Goal: Task Accomplishment & Management: Manage account settings

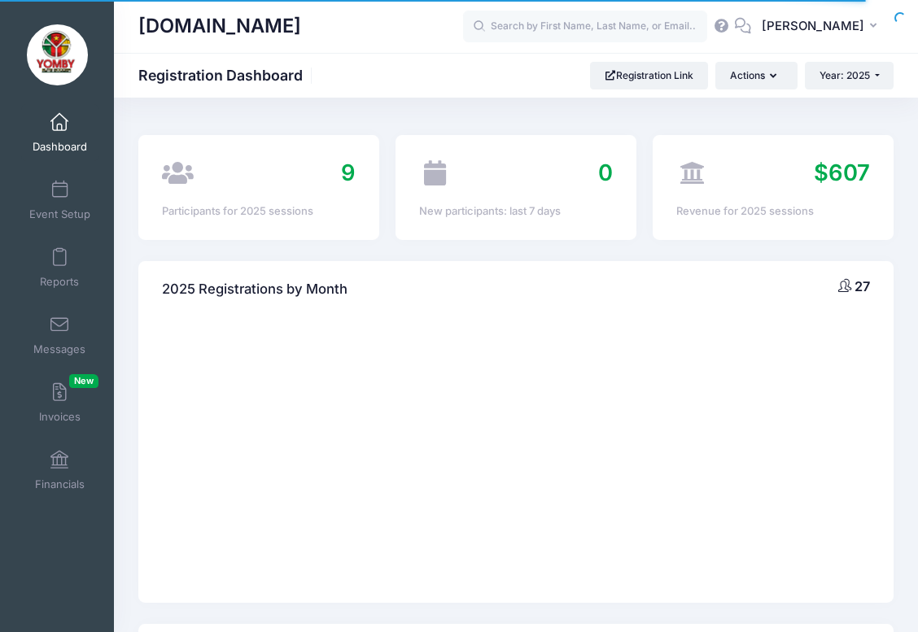
select select
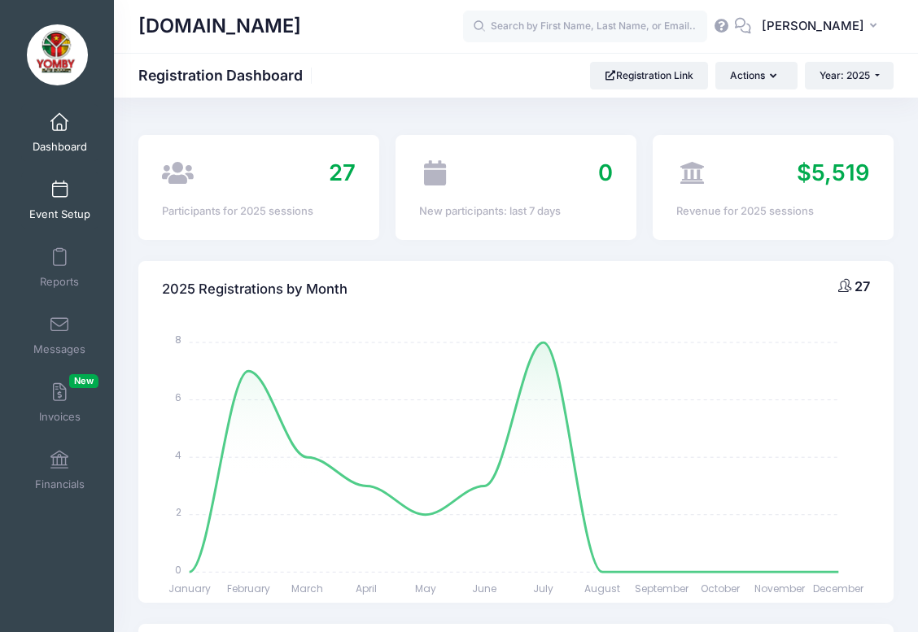
click at [64, 199] on link "Event Setup" at bounding box center [59, 200] width 77 height 57
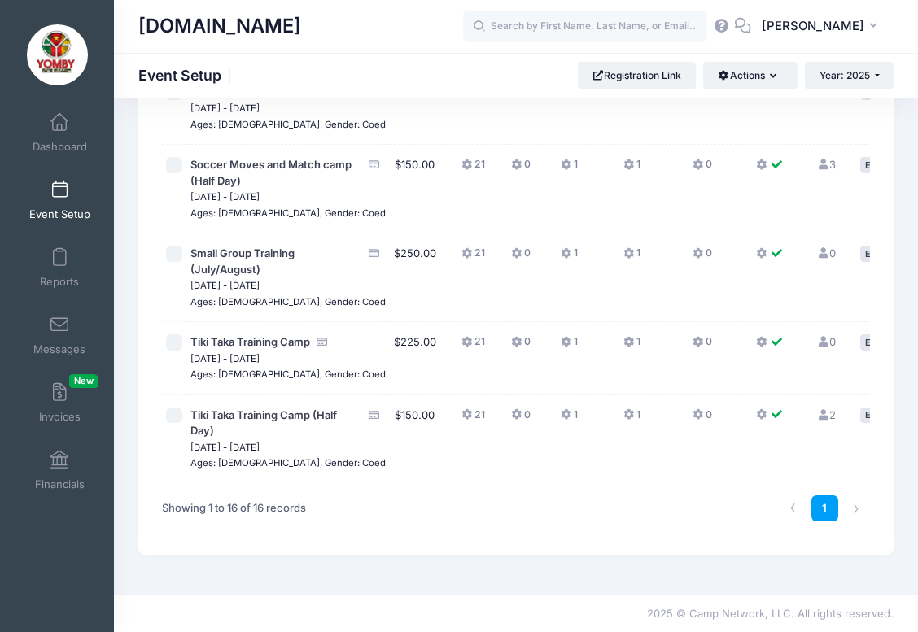
scroll to position [1274, 0]
click at [857, 512] on li at bounding box center [856, 508] width 27 height 27
click at [853, 509] on li at bounding box center [856, 508] width 27 height 27
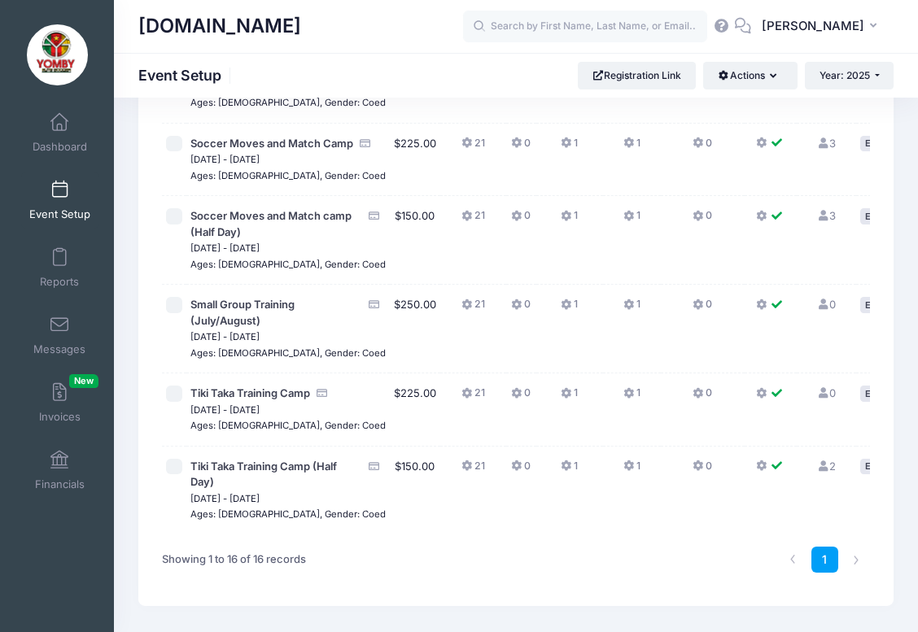
scroll to position [1030, 0]
click at [212, 77] on span "Small Group Training (July)" at bounding box center [258, 70] width 137 height 13
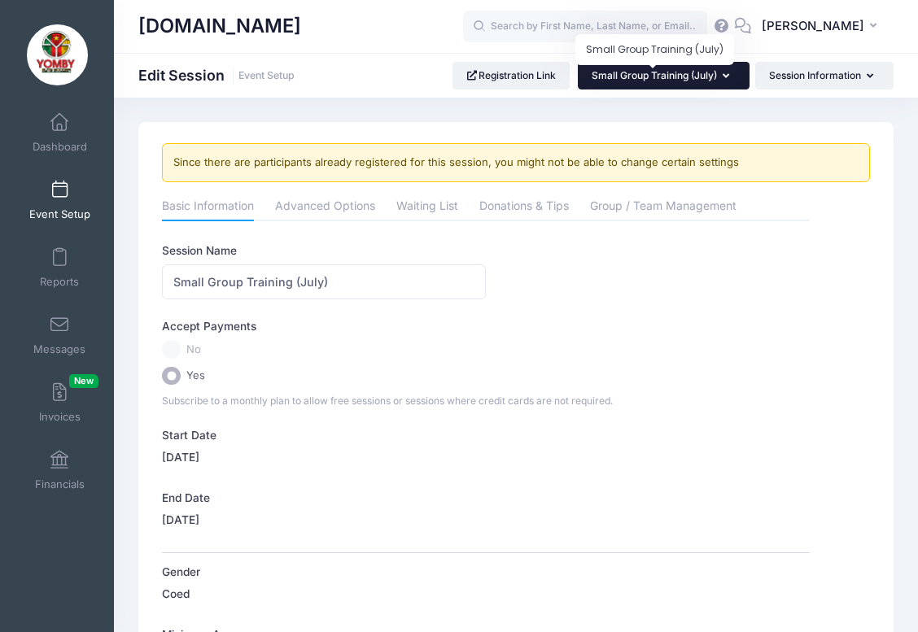
click at [709, 76] on span "Small Group Training (July)" at bounding box center [653, 75] width 125 height 12
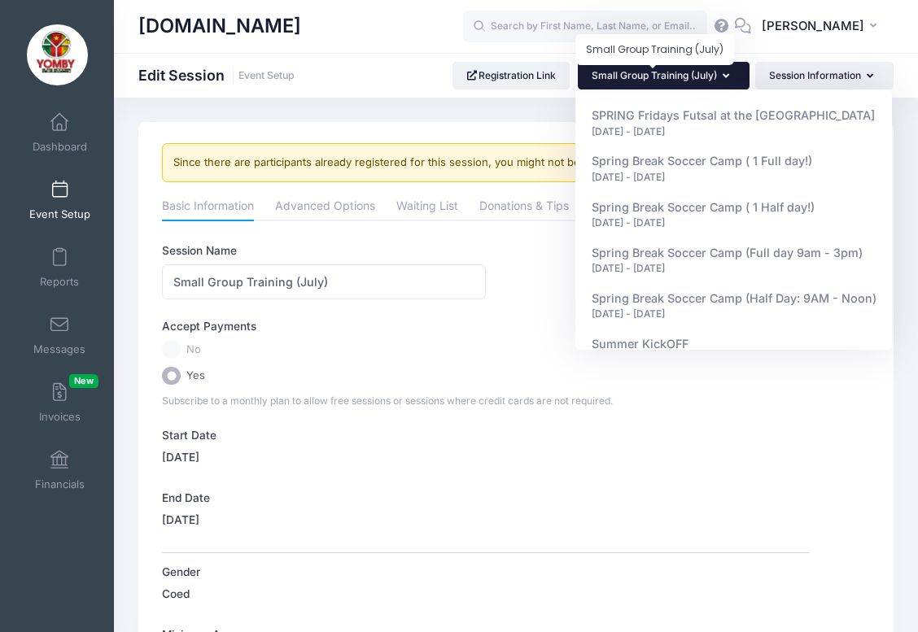
click at [709, 76] on span "Small Group Training (July)" at bounding box center [653, 75] width 125 height 12
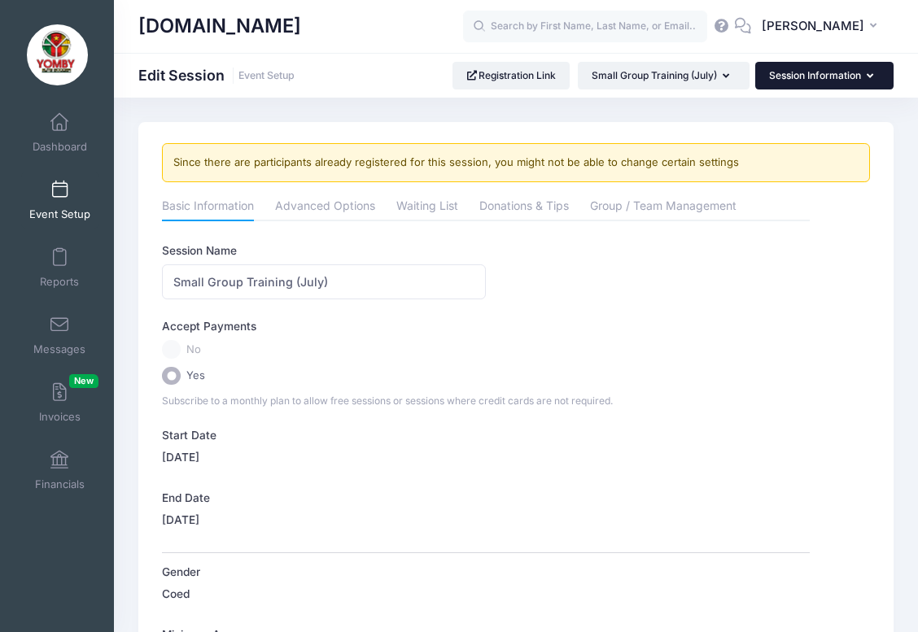
click at [853, 81] on button "Session Information" at bounding box center [824, 76] width 138 height 28
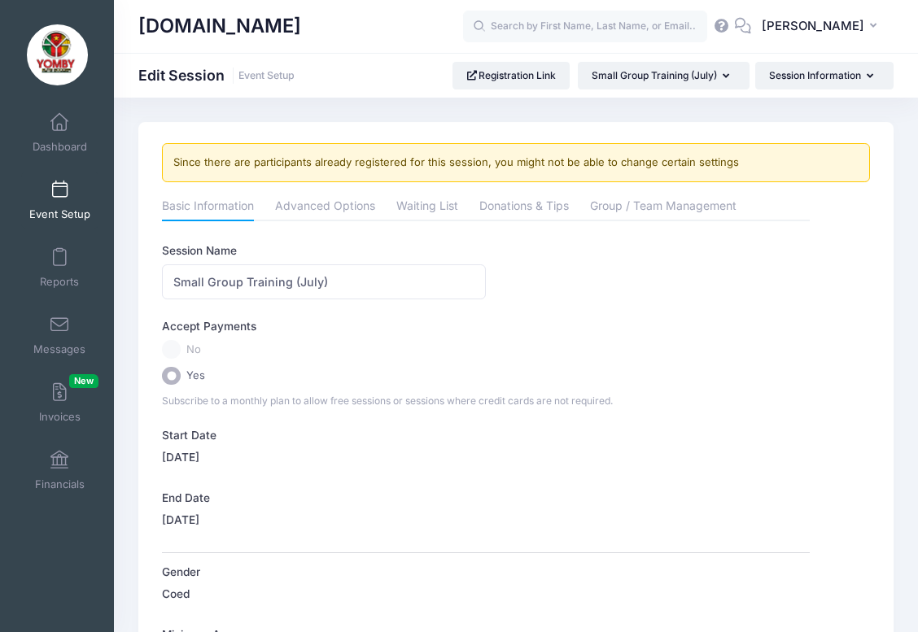
click at [181, 73] on h1 "Edit Session Event Setup" at bounding box center [216, 75] width 156 height 17
click at [63, 140] on span "Dashboard" at bounding box center [60, 147] width 54 height 14
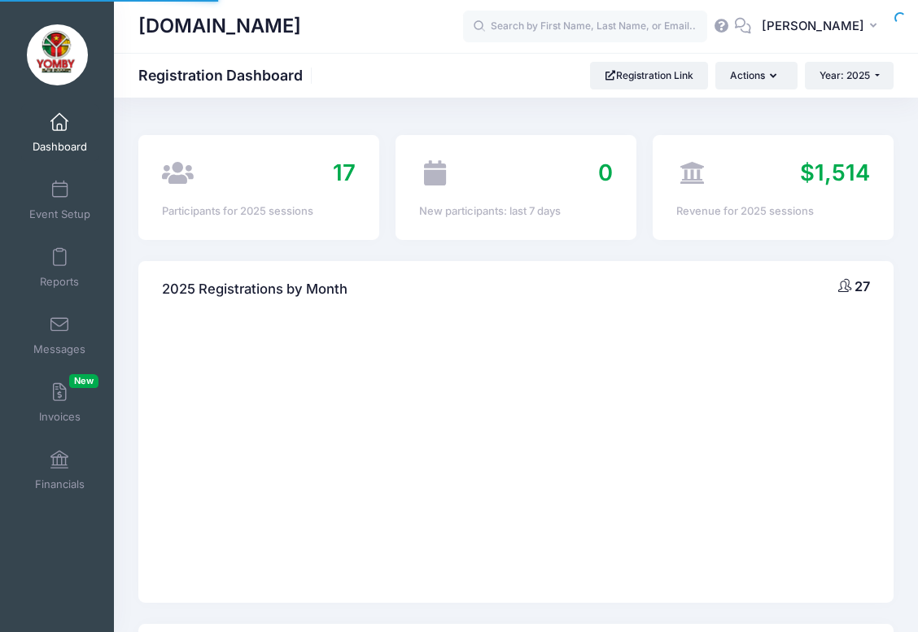
select select
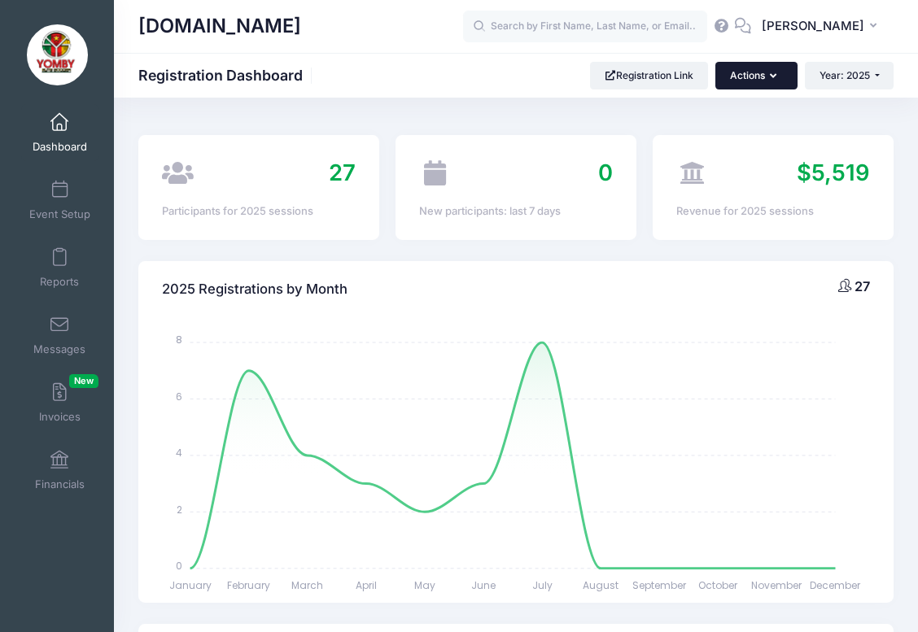
click at [775, 80] on button "Actions" at bounding box center [755, 76] width 81 height 28
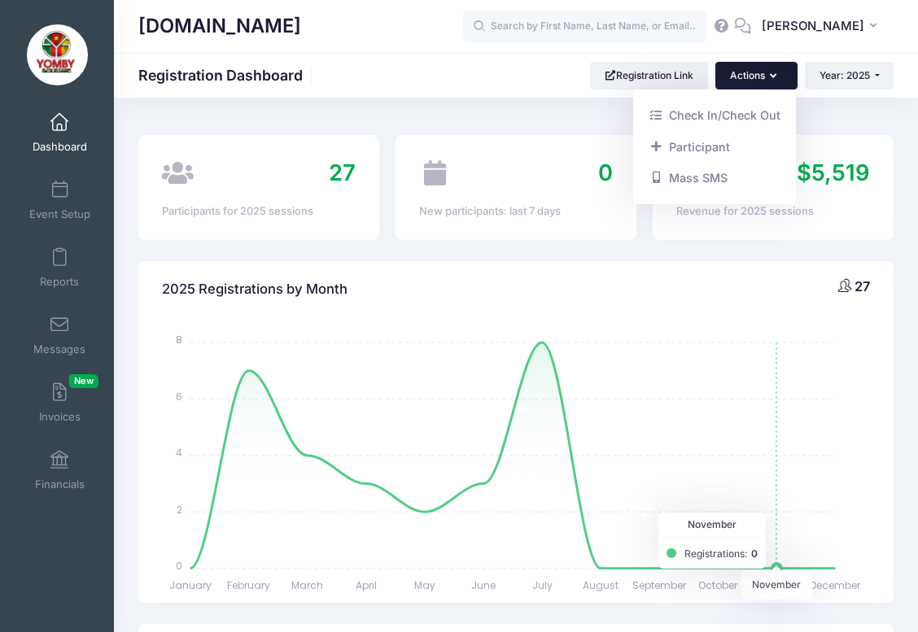
click at [789, 386] on icon "January January February February March March April April May May June June Jul…" at bounding box center [516, 460] width 708 height 285
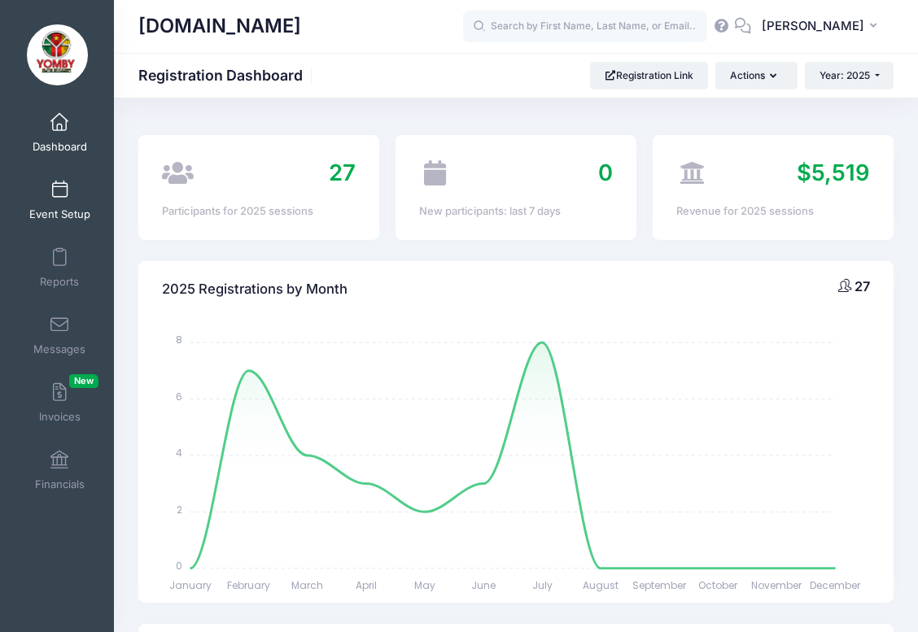
click at [59, 193] on span at bounding box center [59, 190] width 0 height 18
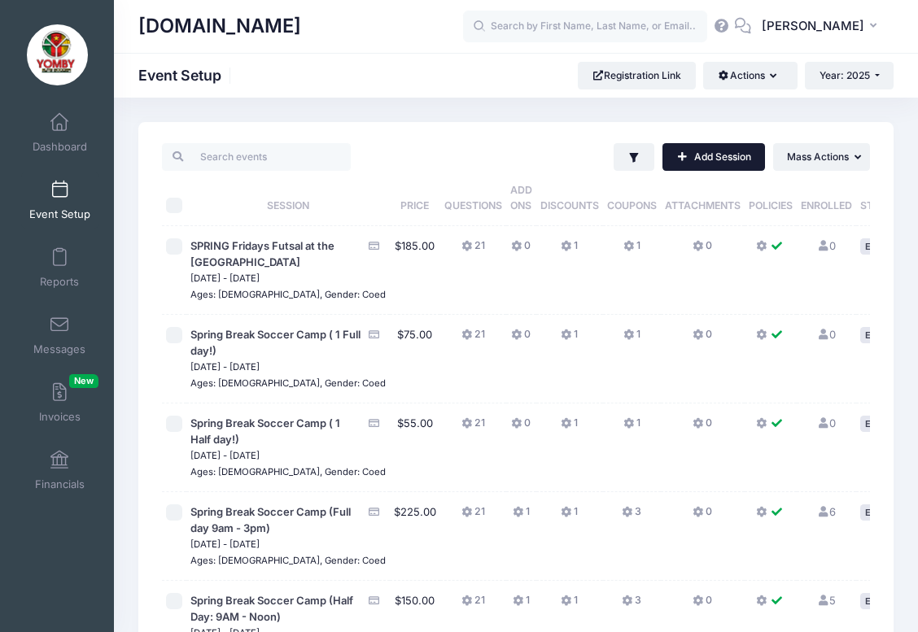
click at [727, 153] on link "Add Session" at bounding box center [713, 157] width 102 height 28
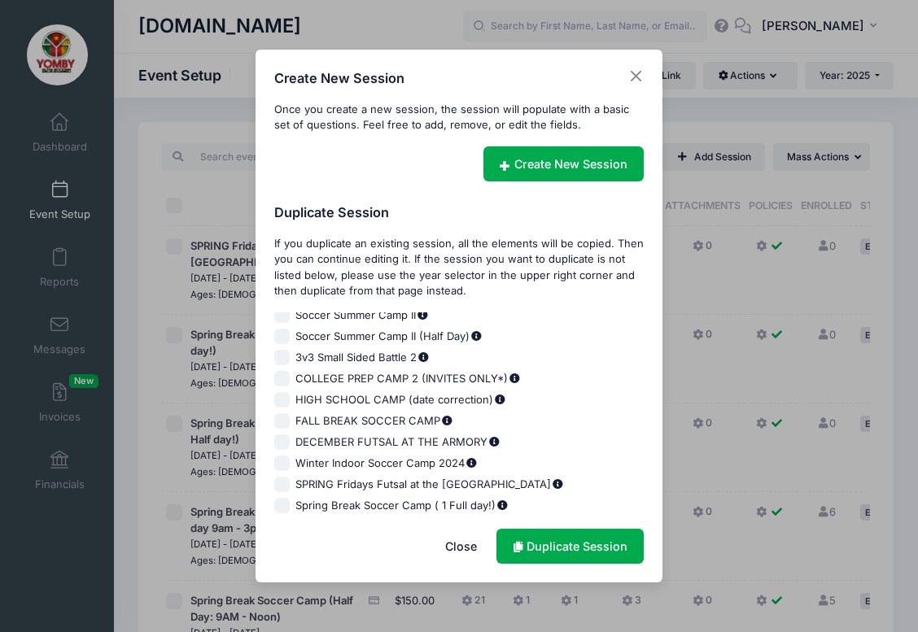
scroll to position [34, 0]
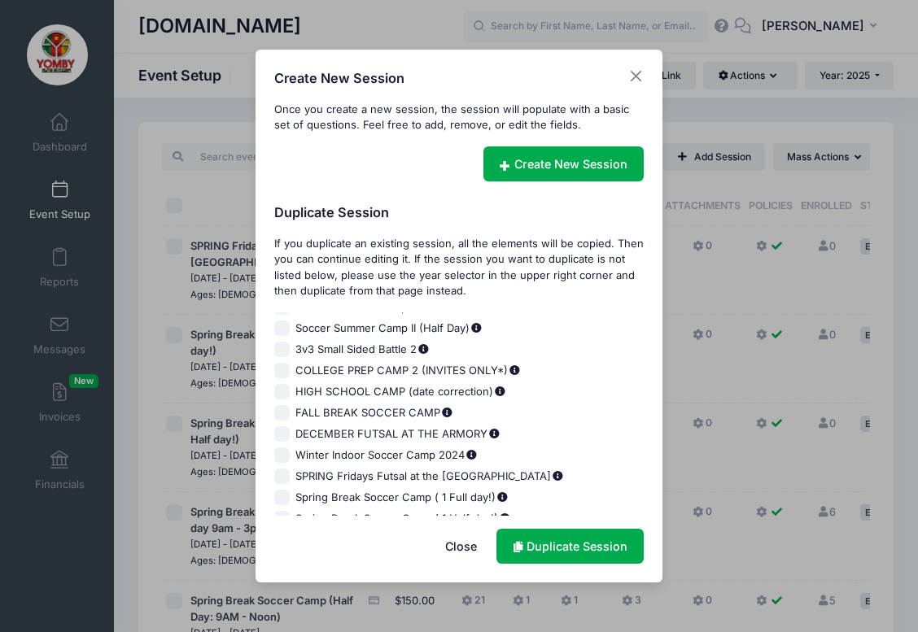
click at [281, 411] on input "FALL BREAK SOCCER CAMP" at bounding box center [282, 413] width 16 height 16
checkbox input "true"
click at [552, 544] on link "Duplicate Session" at bounding box center [569, 546] width 147 height 35
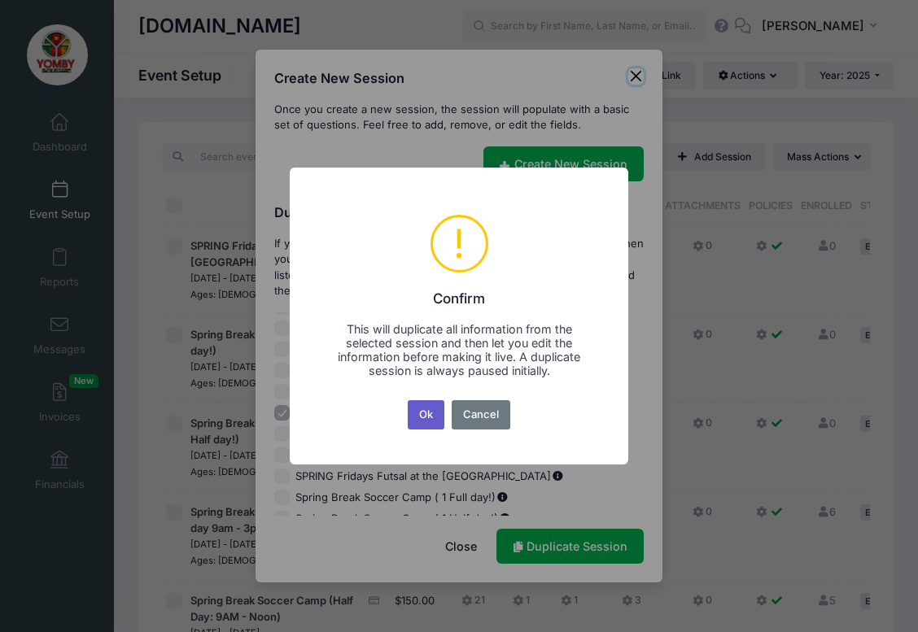
click at [436, 417] on button "Ok" at bounding box center [426, 414] width 37 height 29
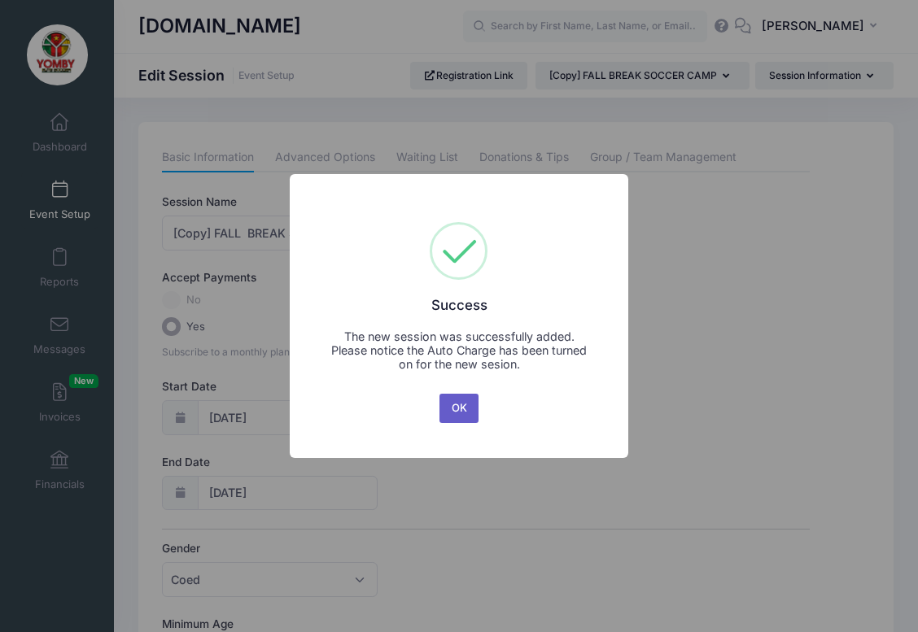
click at [467, 411] on button "OK" at bounding box center [458, 408] width 39 height 29
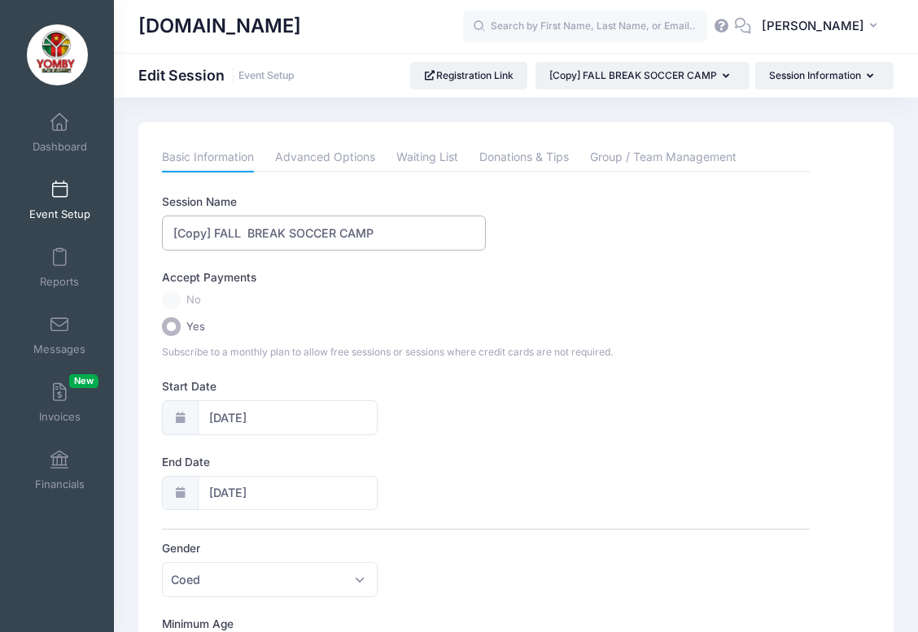
drag, startPoint x: 213, startPoint y: 230, endPoint x: 153, endPoint y: 226, distance: 60.3
click at [347, 234] on input "FALL BREAK SOCCER CAMP" at bounding box center [324, 233] width 324 height 35
drag, startPoint x: 336, startPoint y: 233, endPoint x: 473, endPoint y: 234, distance: 136.7
click at [473, 234] on input "FALL BREAK SOCCER CAMP/Defending and Finishing" at bounding box center [324, 233] width 324 height 35
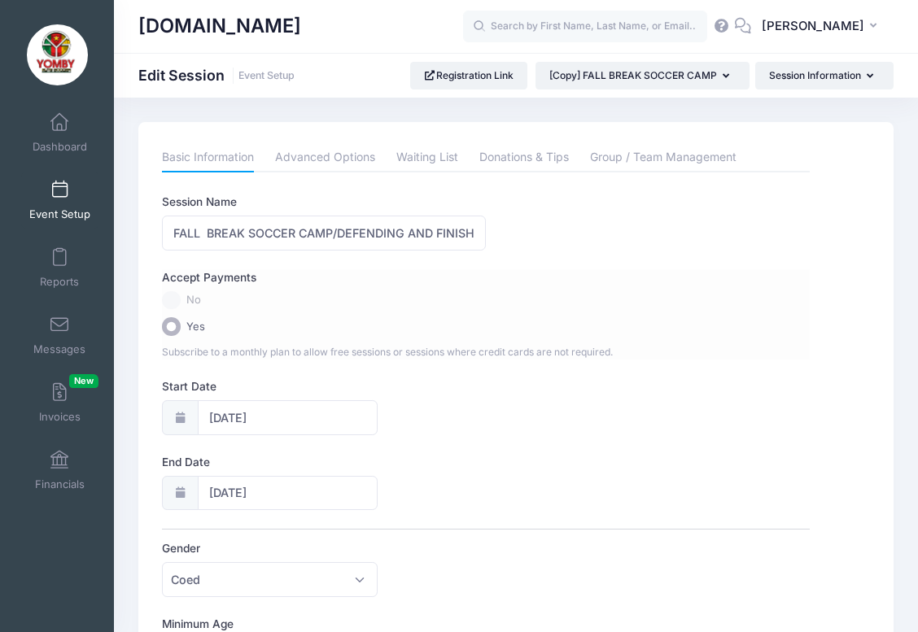
click at [717, 297] on label "No" at bounding box center [485, 300] width 647 height 19
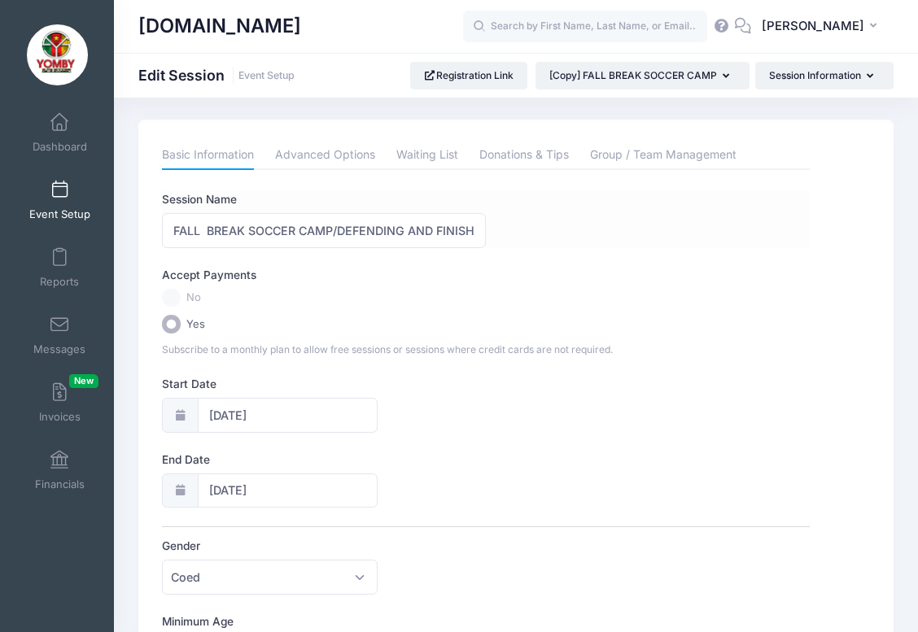
scroll to position [3, 0]
click at [207, 226] on input "FALL BREAK SOCCER CAMP/DEFENDING AND FINISHING" at bounding box center [324, 229] width 324 height 35
click at [290, 232] on input "FALL BREAK SOCCER CAMP/DEFENDING AND FINISHING" at bounding box center [324, 229] width 324 height 35
click at [280, 233] on input "FALL BREAK CAMP/DEFENDING AND FINISHING" at bounding box center [324, 229] width 324 height 35
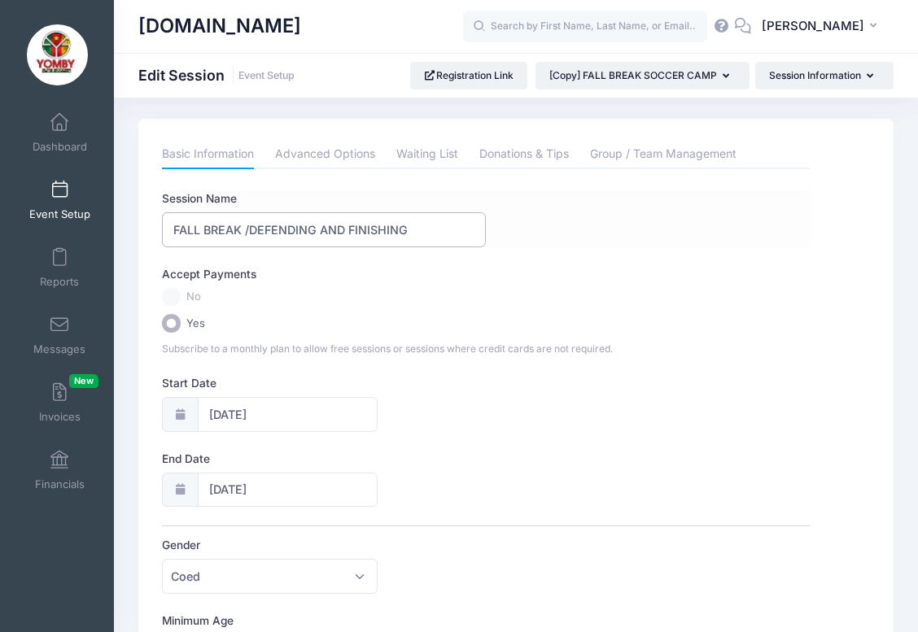
click at [412, 227] on input "FALL BREAK /DEFENDING AND FINISHING" at bounding box center [324, 229] width 324 height 35
type input "FALL BREAK /DEFENDING AND FINISHING CAMP"
click at [655, 290] on label "No" at bounding box center [485, 297] width 647 height 19
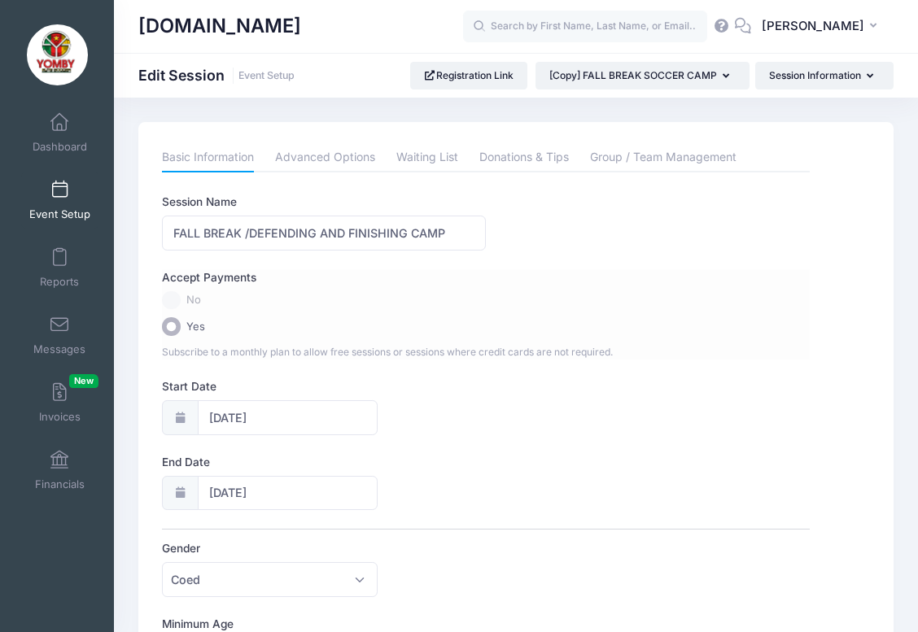
scroll to position [0, 0]
click at [691, 299] on label "No" at bounding box center [485, 300] width 647 height 19
click at [170, 298] on label "No" at bounding box center [485, 300] width 647 height 19
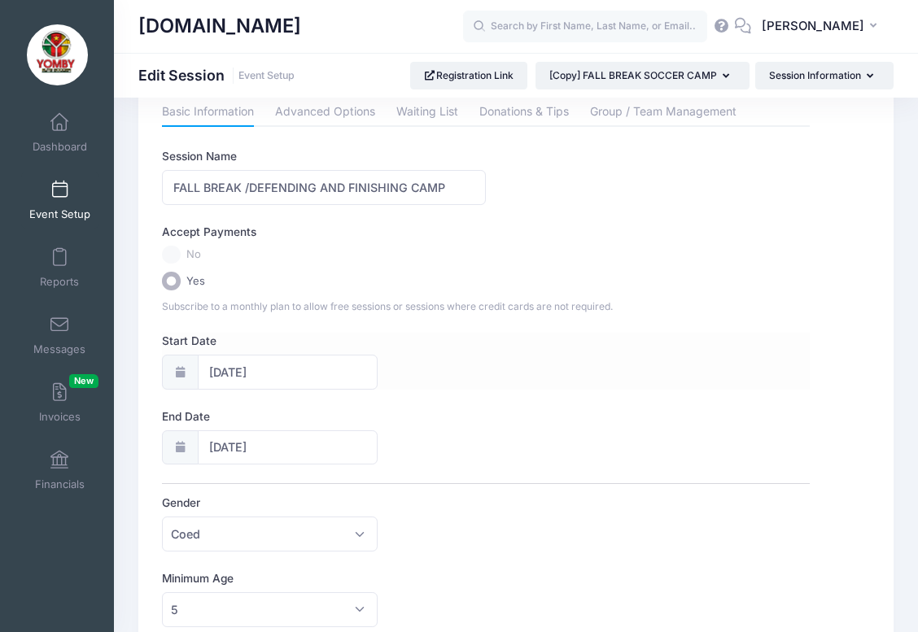
scroll to position [63, 0]
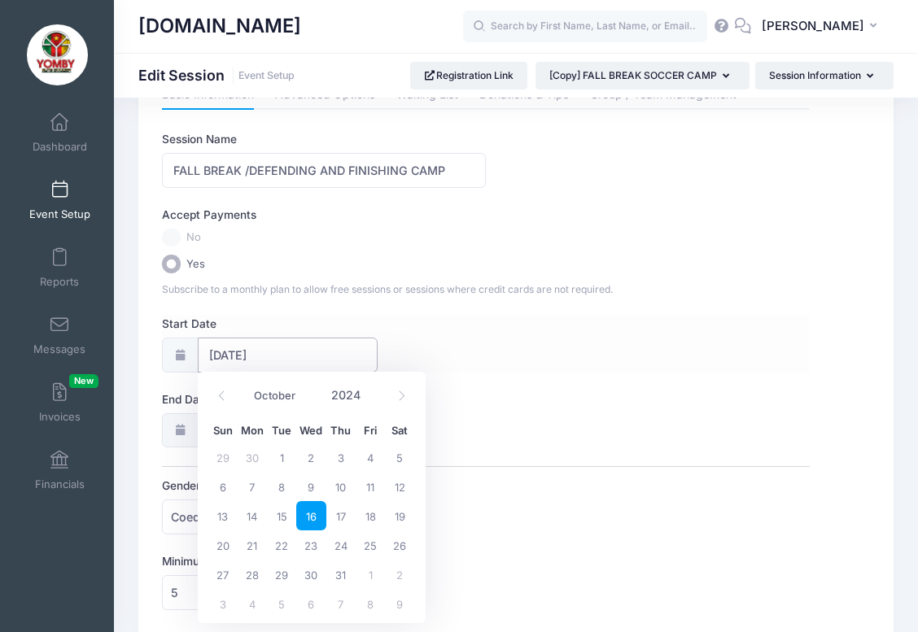
click at [237, 355] on input "10/16/2024" at bounding box center [288, 355] width 181 height 35
click at [250, 518] on span "14" at bounding box center [252, 515] width 29 height 29
type input "10/14/2024"
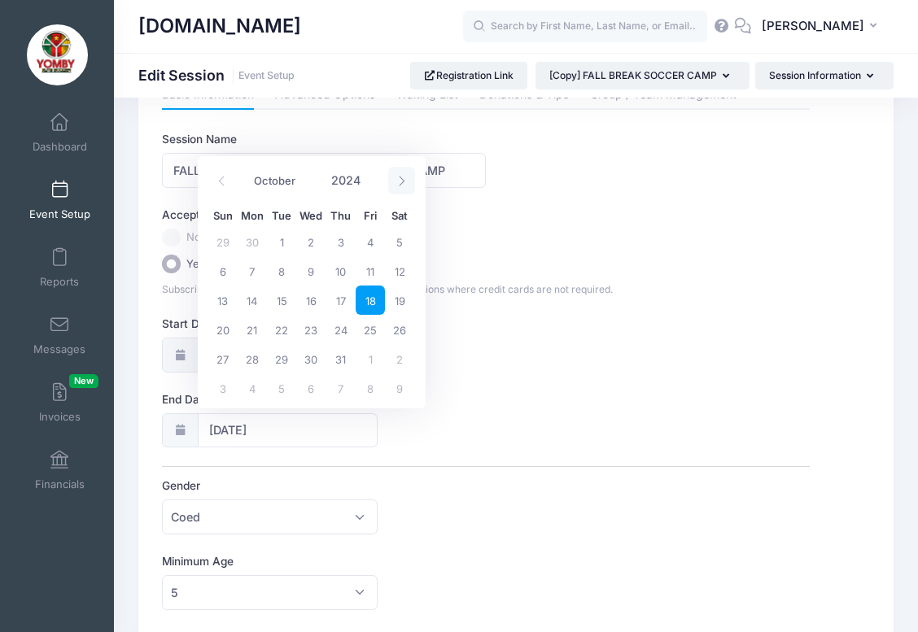
click at [402, 181] on icon at bounding box center [401, 181] width 11 height 11
select select "11"
click at [402, 181] on icon at bounding box center [401, 181] width 11 height 11
type input "2025"
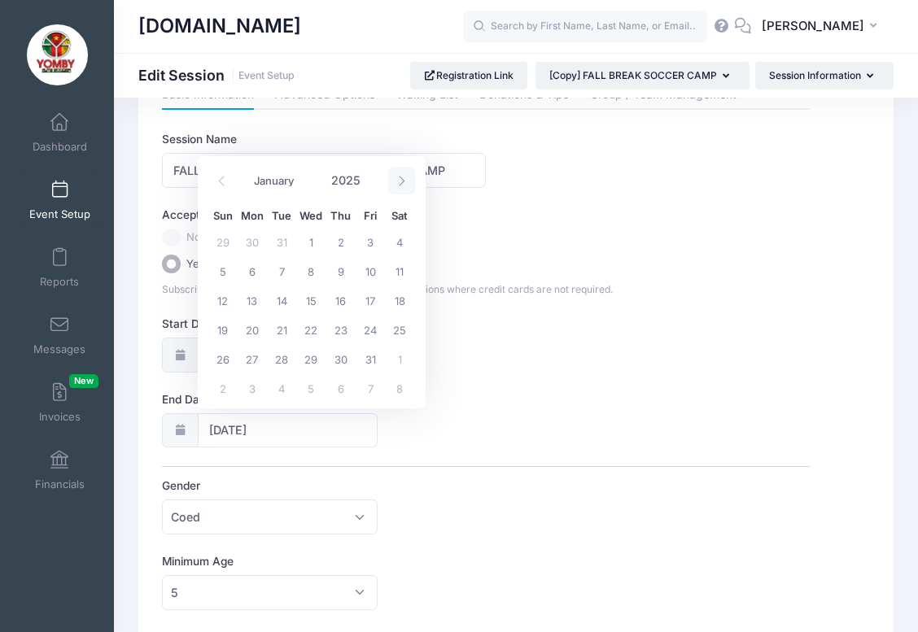
click at [402, 181] on icon at bounding box center [401, 181] width 11 height 11
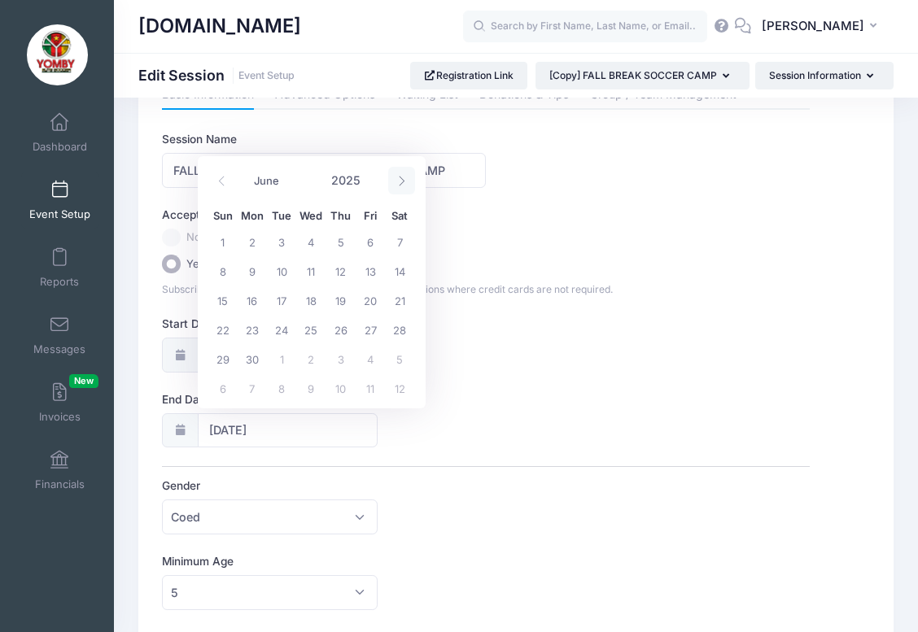
click at [402, 181] on icon at bounding box center [401, 181] width 11 height 11
select select "9"
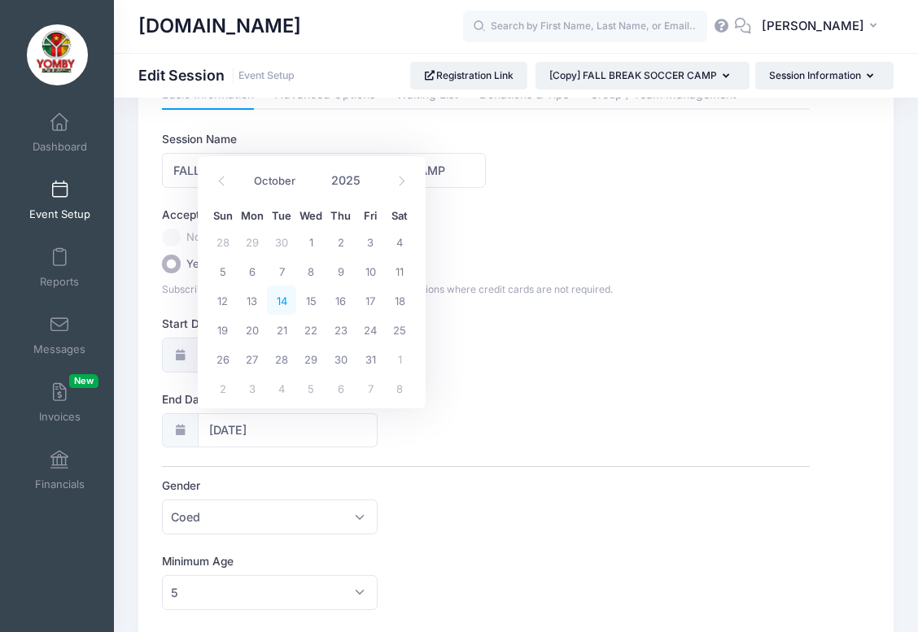
click at [286, 304] on span "14" at bounding box center [281, 300] width 29 height 29
type input "10/14/2025"
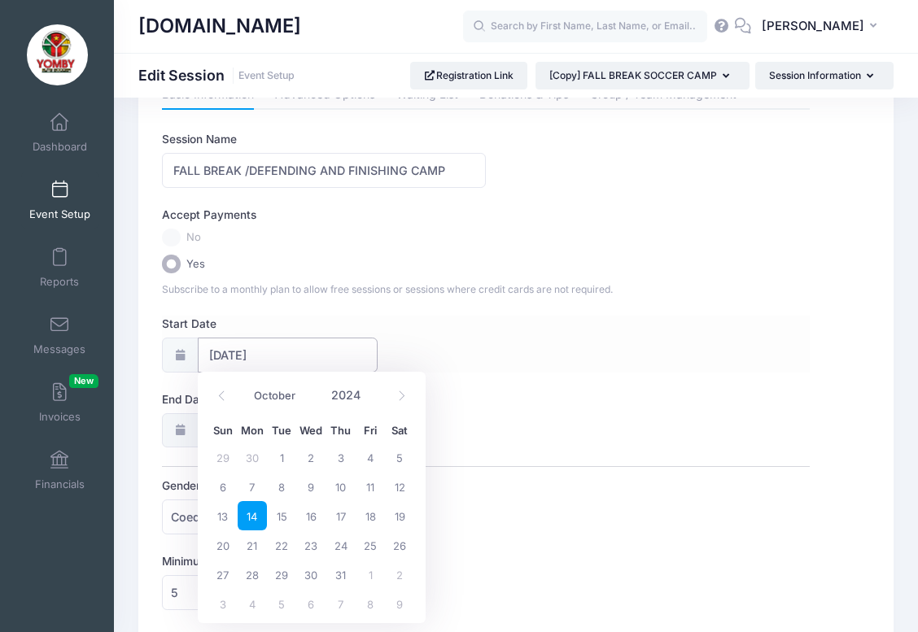
click at [267, 354] on input "10/14/2024" at bounding box center [288, 355] width 181 height 35
click at [401, 398] on icon at bounding box center [401, 395] width 11 height 11
select select "11"
click at [401, 398] on icon at bounding box center [401, 395] width 11 height 11
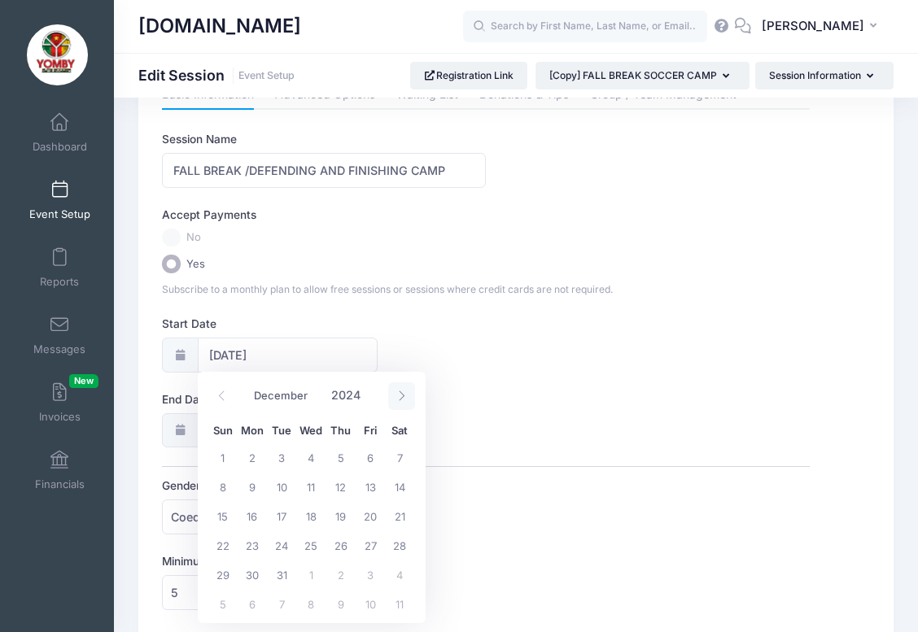
type input "2025"
click at [401, 398] on icon at bounding box center [401, 395] width 11 height 11
click at [396, 399] on icon at bounding box center [401, 395] width 11 height 11
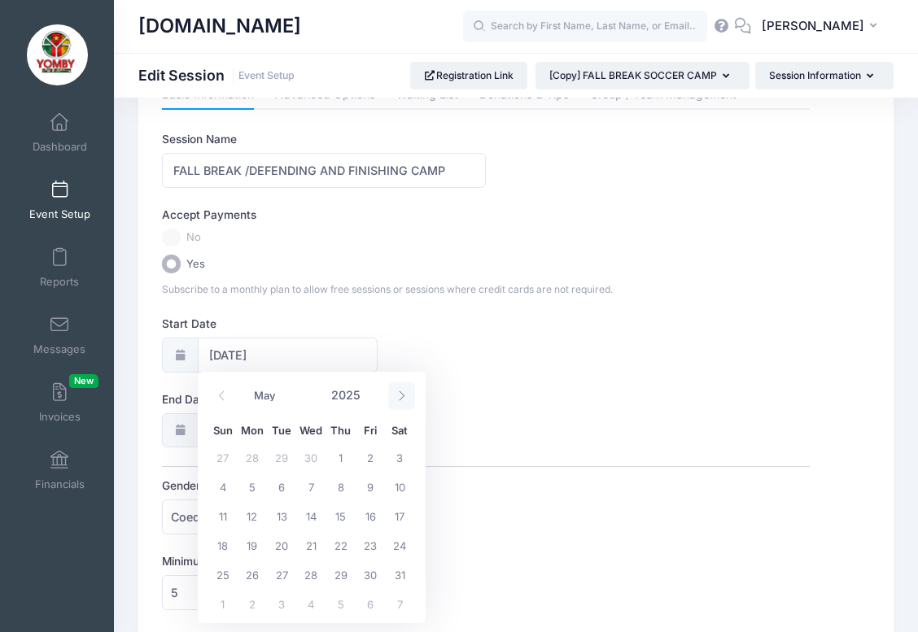
click at [396, 399] on icon at bounding box center [401, 395] width 11 height 11
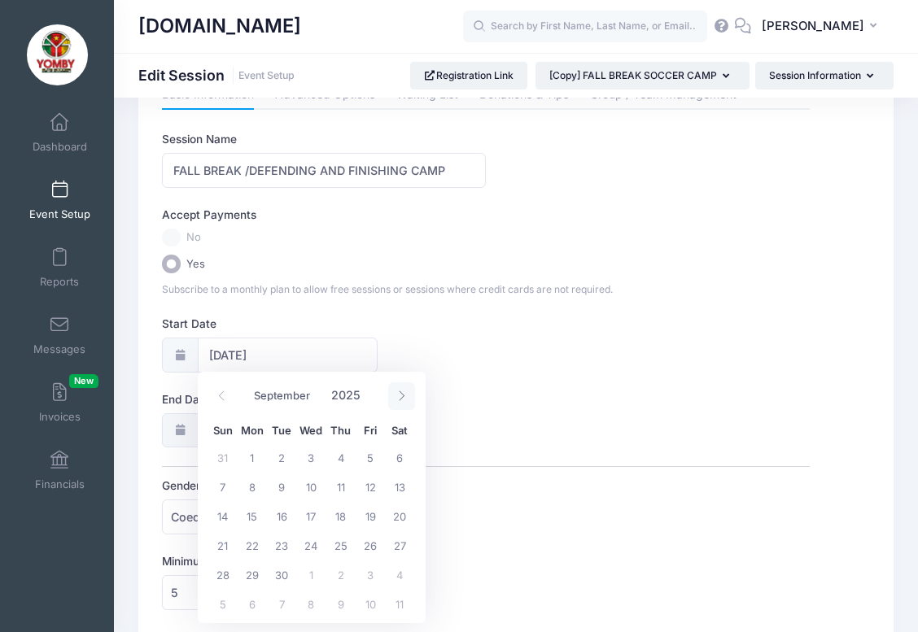
select select "9"
click at [283, 513] on span "14" at bounding box center [281, 515] width 29 height 29
type input "10/14/2025"
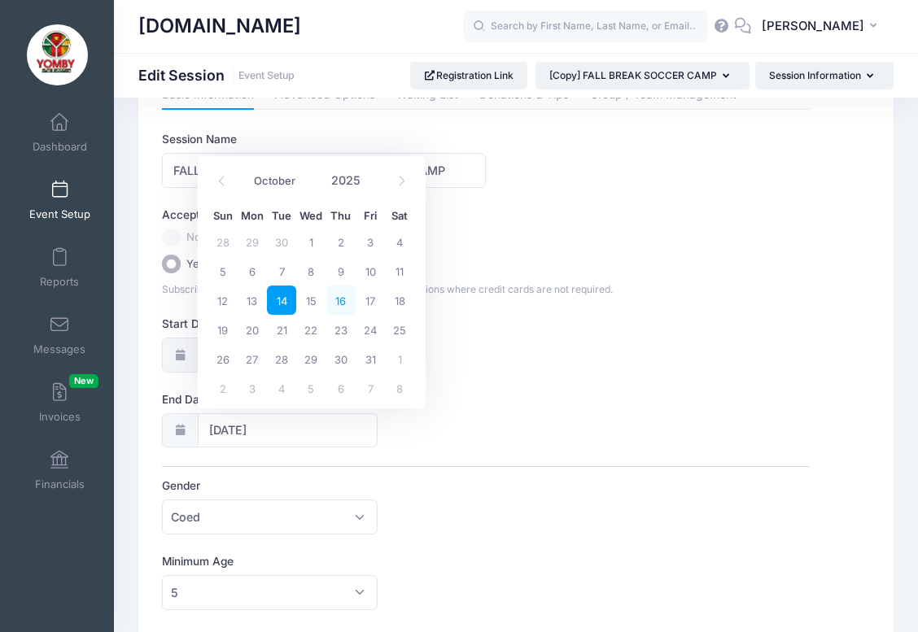
click at [342, 303] on span "16" at bounding box center [340, 300] width 29 height 29
type input "10/16/2025"
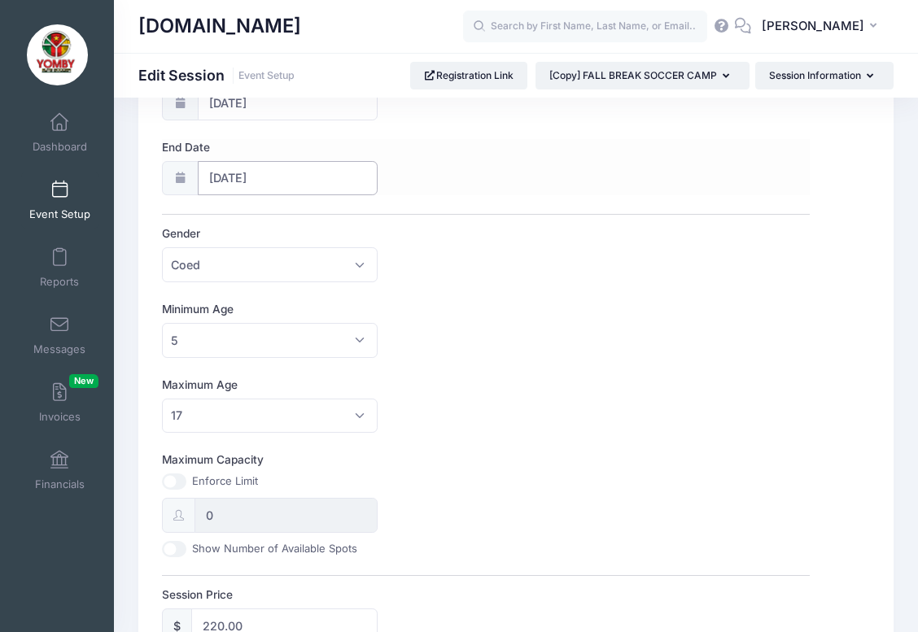
scroll to position [323, 0]
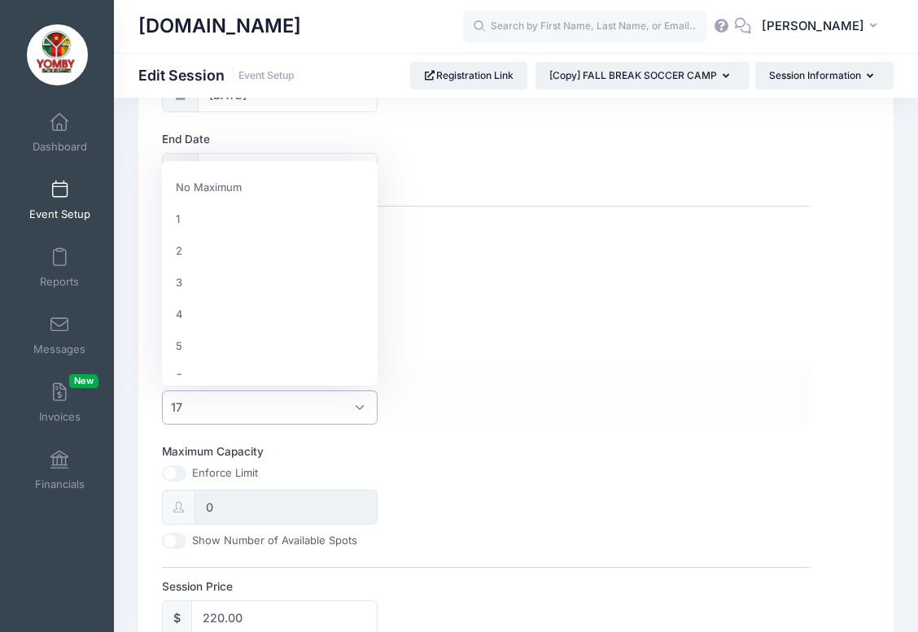
click at [368, 406] on span "17" at bounding box center [270, 407] width 216 height 35
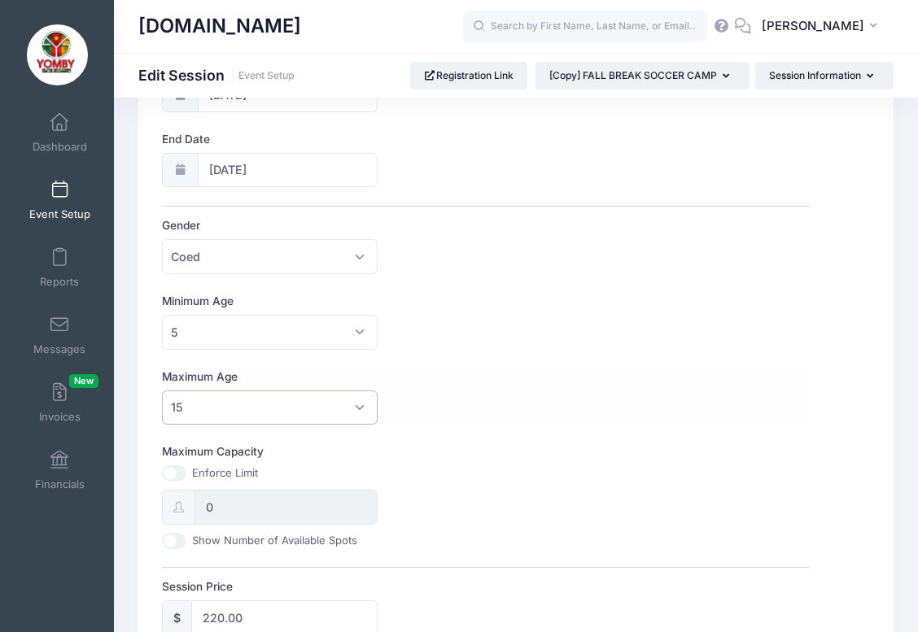
click at [358, 402] on span "15" at bounding box center [270, 407] width 216 height 35
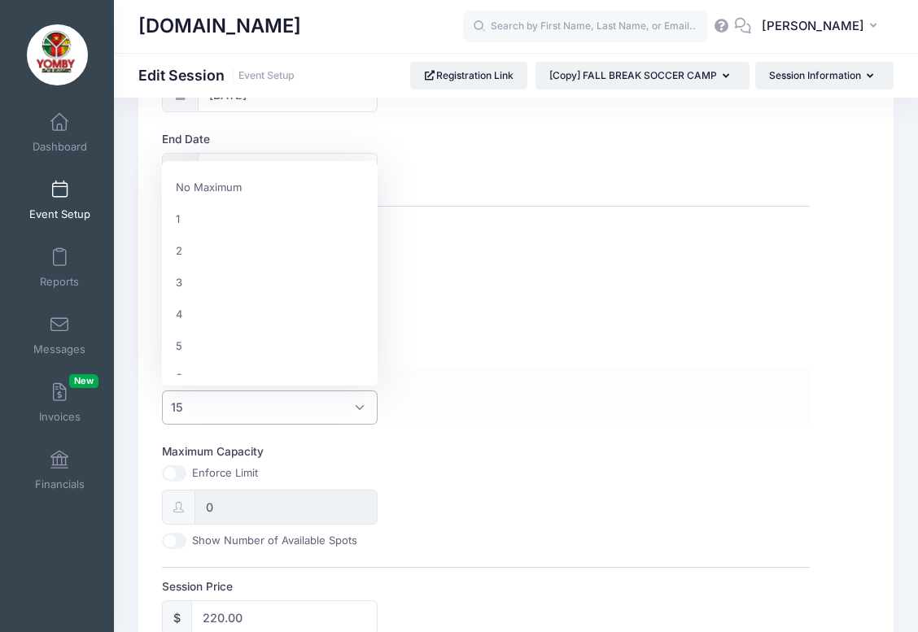
scroll to position [438, 0]
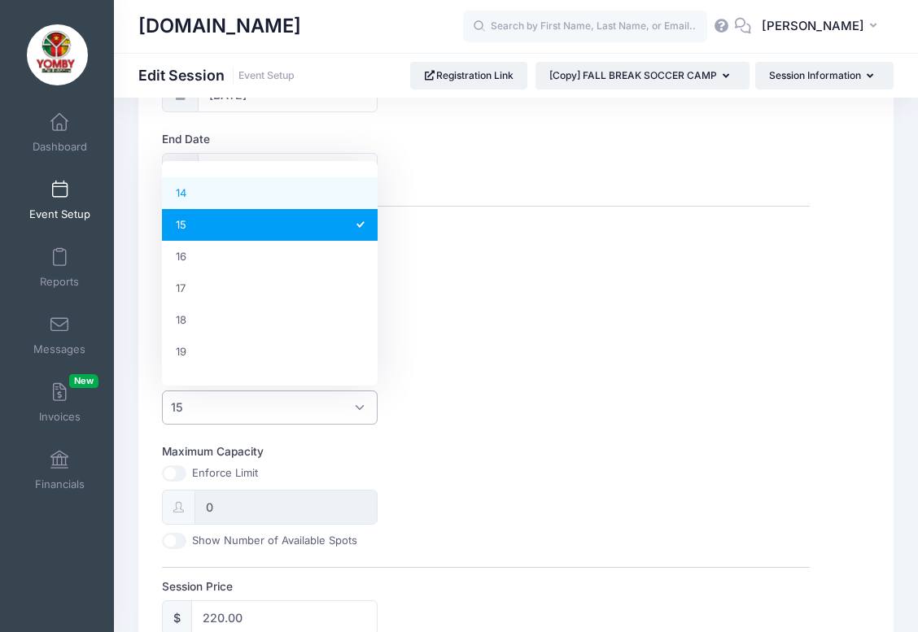
select select "14"
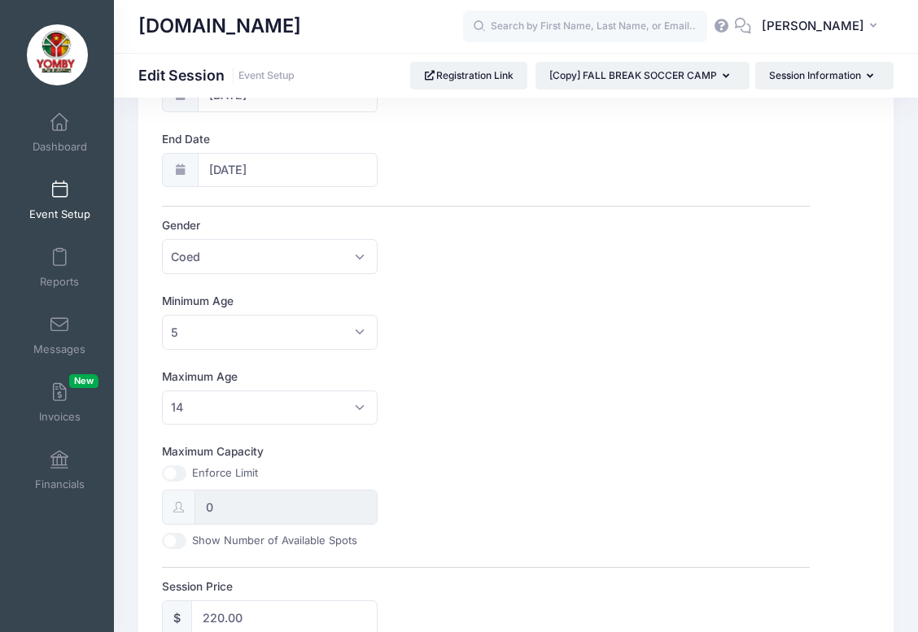
click at [545, 354] on div "Session Name FALL BREAK /DEFENDING AND FINISHING CAMP Accept Payments No Yes Su…" at bounding box center [485, 402] width 647 height 1063
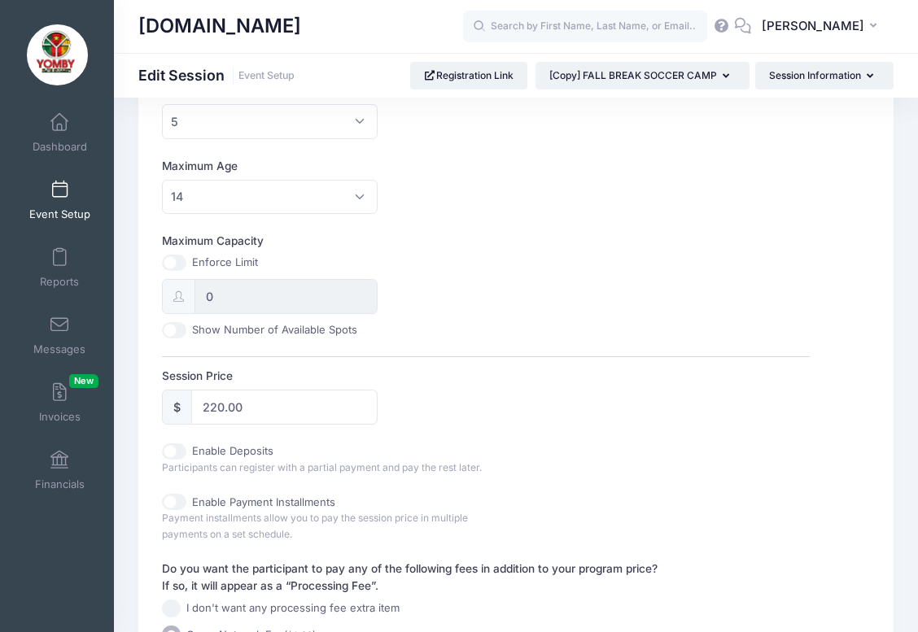
scroll to position [534, 0]
click at [238, 395] on input "220.00" at bounding box center [284, 406] width 186 height 35
click at [224, 401] on input "220.00" at bounding box center [284, 406] width 186 height 35
type input "150.00"
click at [626, 338] on div "Session Name FALL BREAK /DEFENDING AND FINISHING CAMP Accept Payments No Yes Su…" at bounding box center [485, 190] width 647 height 1063
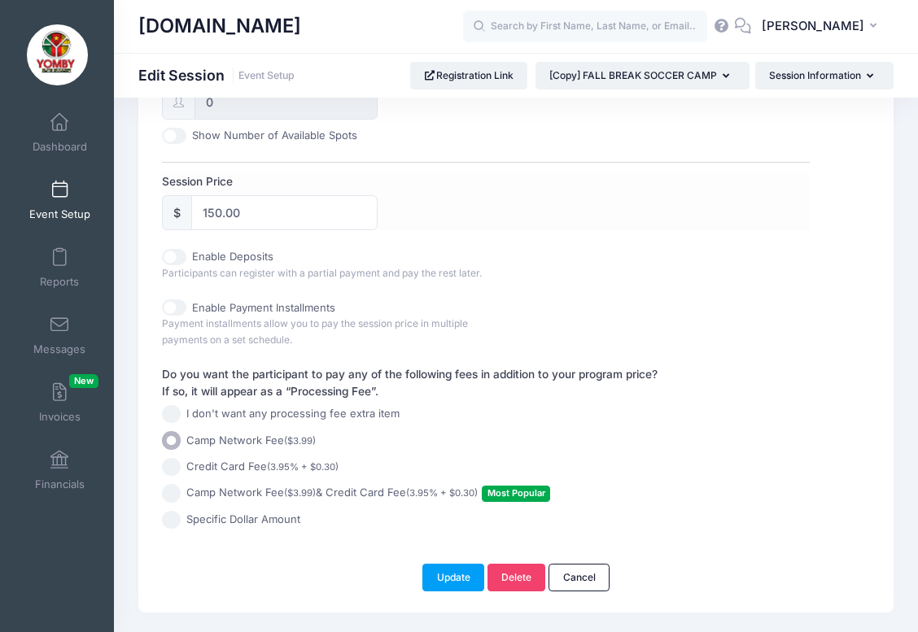
scroll to position [734, 0]
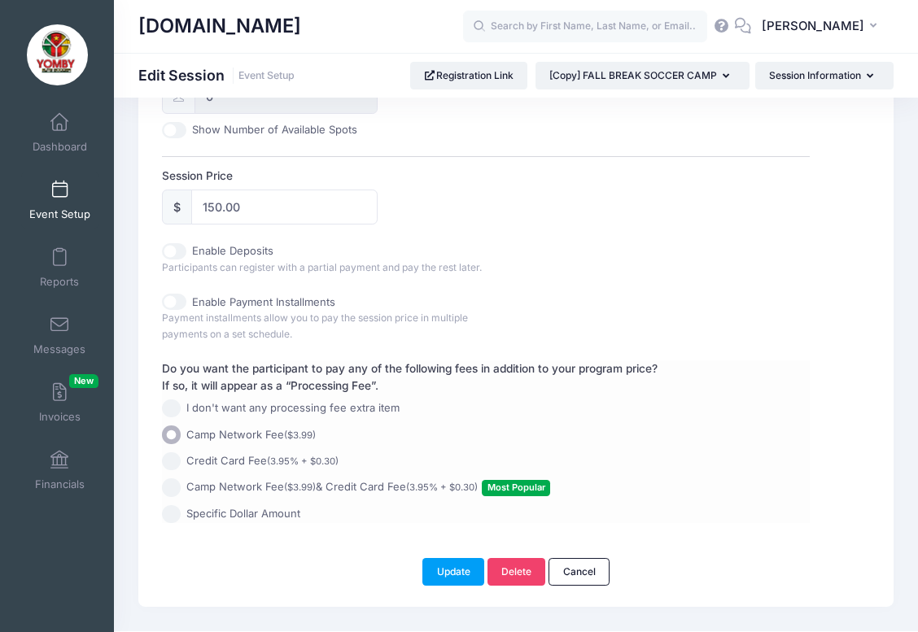
click at [174, 478] on input "Camp Network Fee ($3.99) & Credit Card Fee (3.95% + $0.30) Most Popular" at bounding box center [171, 487] width 19 height 19
radio input "true"
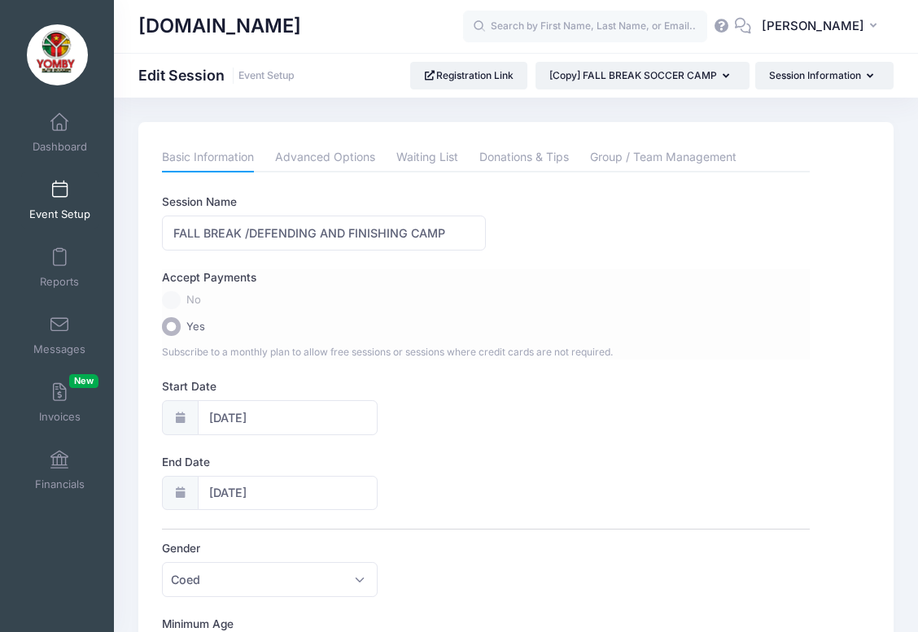
scroll to position [0, 0]
click at [341, 153] on link "Advanced Options" at bounding box center [325, 157] width 100 height 29
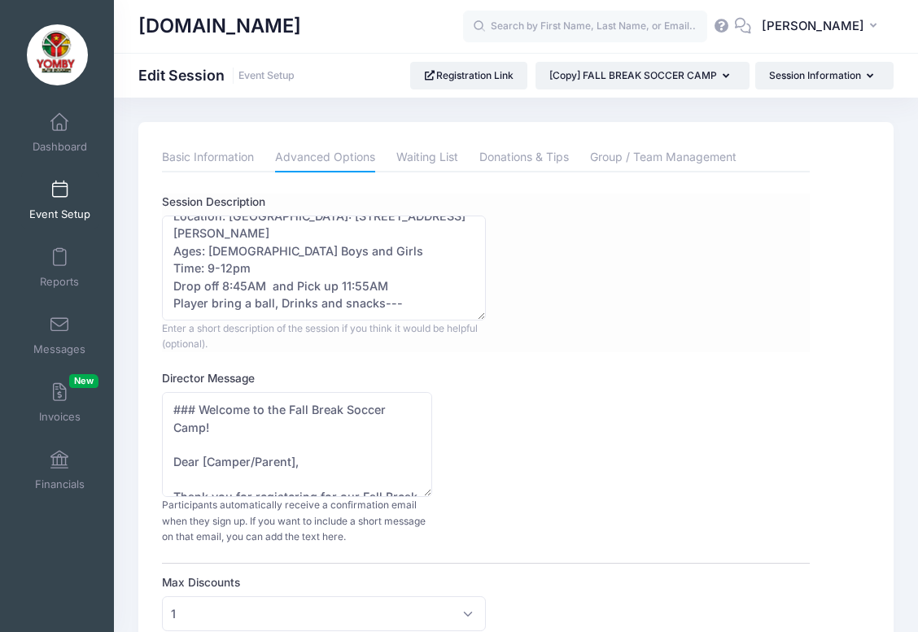
scroll to position [71, 0]
click at [215, 246] on textarea "FALL BREAK SOCCER CAMP Dates: October 16-18 Location: FCE Fields: 10117 Telepho…" at bounding box center [324, 268] width 324 height 105
click at [233, 246] on textarea "FALL BREAK SOCCER CAMP Dates: October 16-18 Location: FCE Fields: 10117 Telepho…" at bounding box center [324, 268] width 324 height 105
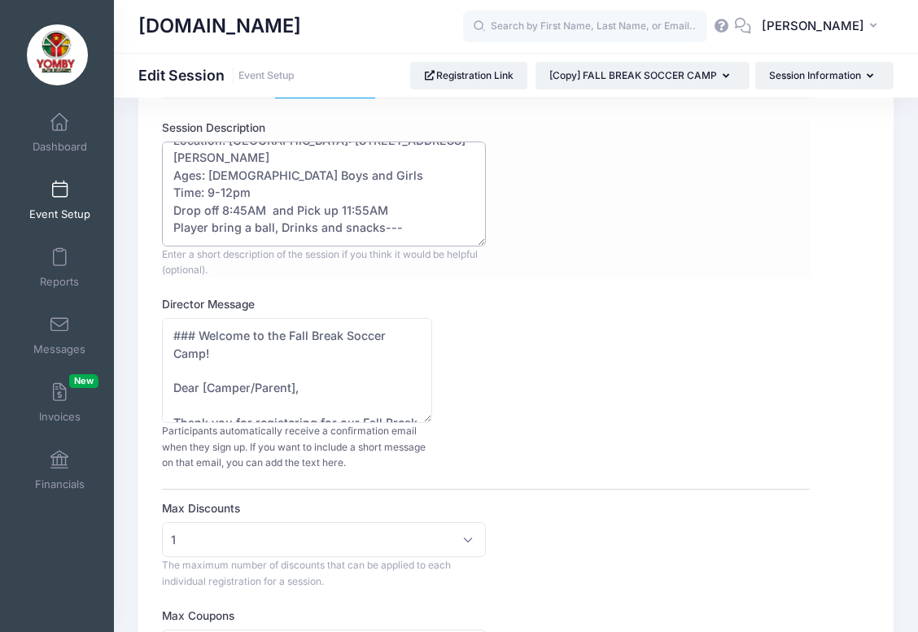
scroll to position [63, 0]
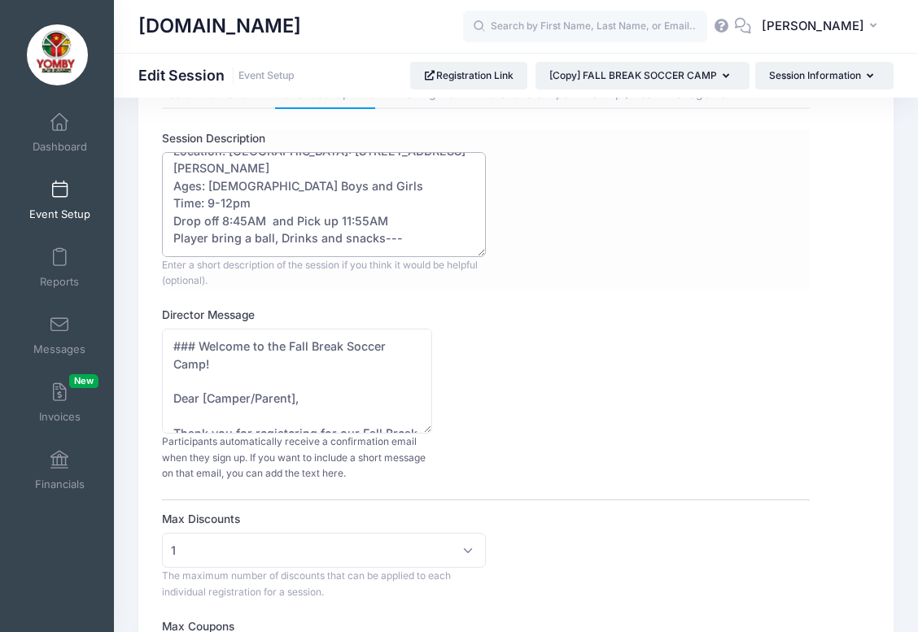
click at [286, 200] on textarea "FALL BREAK SOCCER CAMP Dates: October 16-18 Location: FCE Fields: 10117 Telepho…" at bounding box center [324, 204] width 324 height 105
click at [229, 198] on textarea "FALL BREAK SOCCER CAMP Dates: October 16-18 Location: FCE Fields: 10117 Telepho…" at bounding box center [324, 204] width 324 height 105
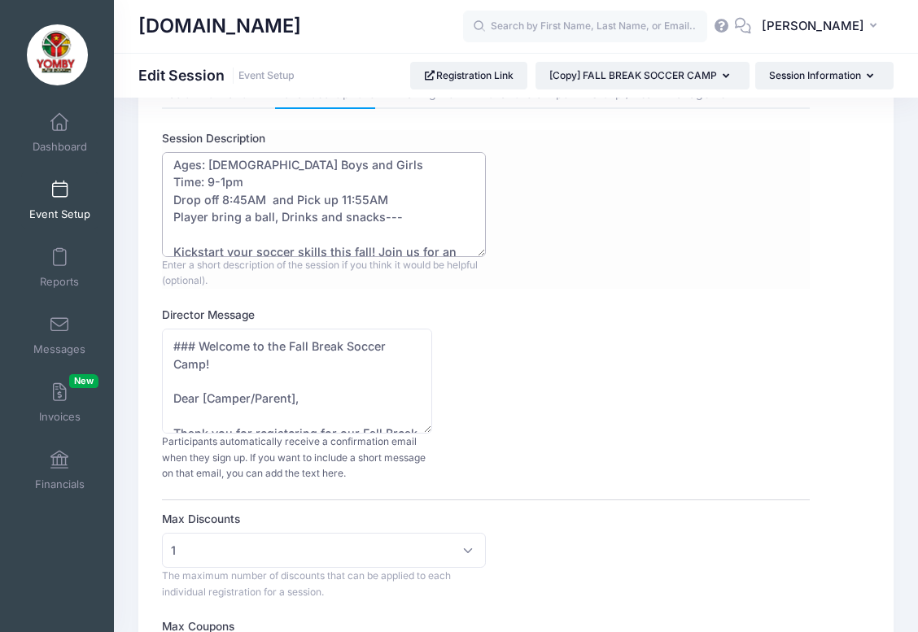
scroll to position [96, 0]
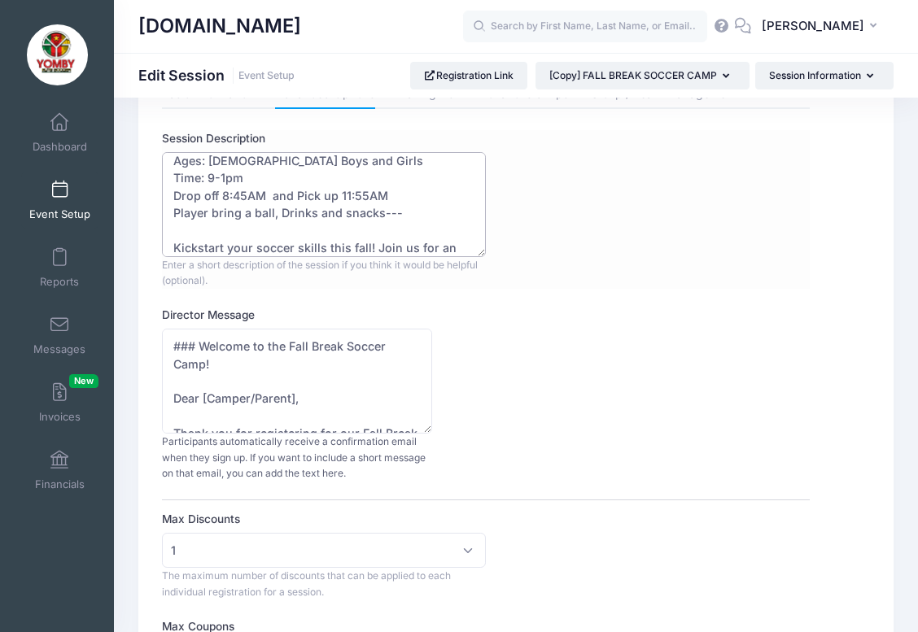
click at [349, 193] on textarea "FALL BREAK SOCCER CAMP Dates: October 16-18 Location: FCE Fields: 10117 Telepho…" at bounding box center [324, 204] width 324 height 105
click at [368, 193] on textarea "FALL BREAK SOCCER CAMP Dates: October 16-18 Location: FCE Fields: 10117 Telepho…" at bounding box center [324, 204] width 324 height 105
click at [733, 229] on div "Session Description FALL BREAK SOCCER CAMP Dates: October 16-18 Location: FCE F…" at bounding box center [485, 209] width 647 height 159
click at [379, 192] on textarea "FALL BREAK SOCCER CAMP Dates: October 16-18 Location: FCE Fields: 10117 Telepho…" at bounding box center [324, 204] width 324 height 105
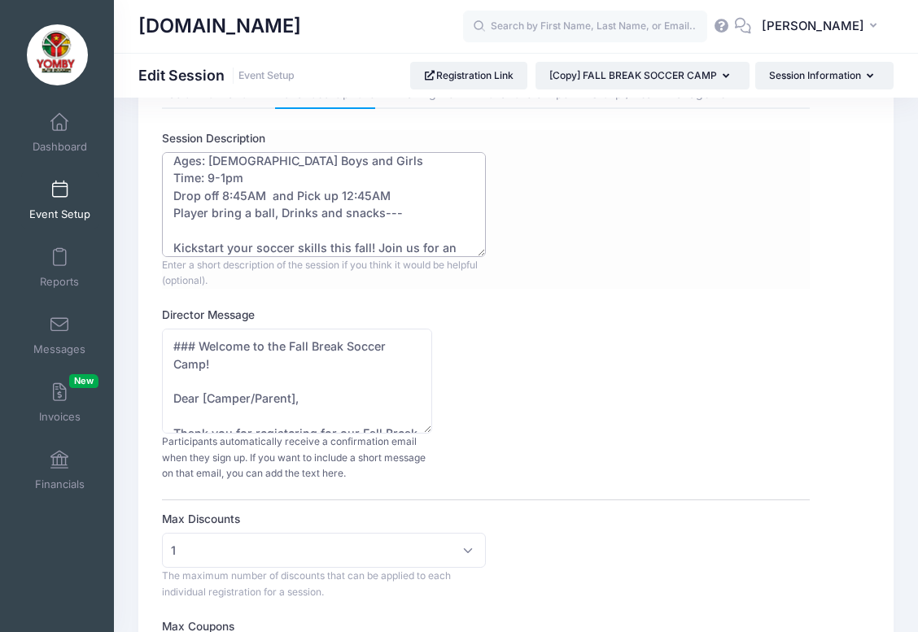
click at [387, 190] on textarea "FALL BREAK SOCCER CAMP Dates: October 16-18 Location: FCE Fields: 10117 Telepho…" at bounding box center [324, 204] width 324 height 105
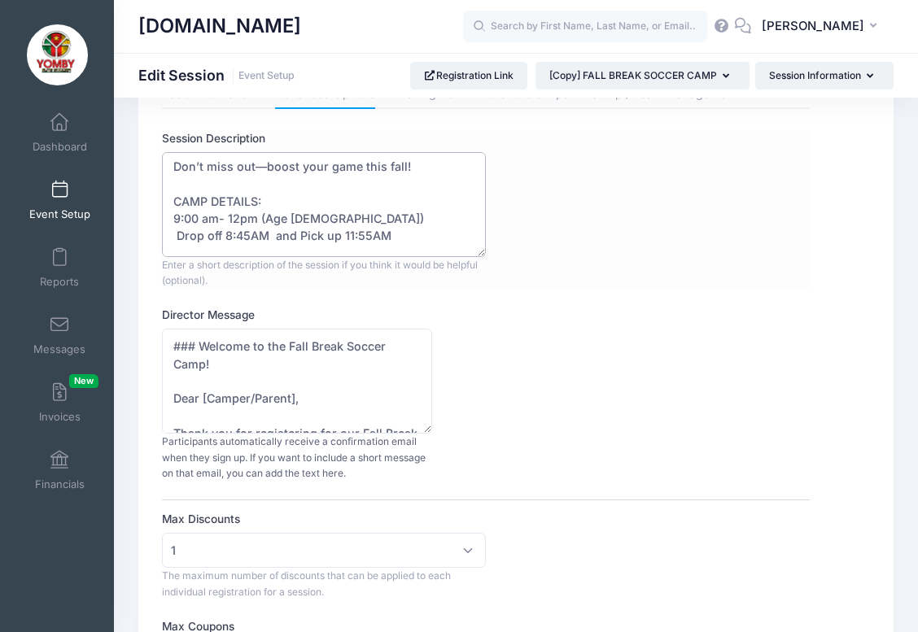
scroll to position [460, 0]
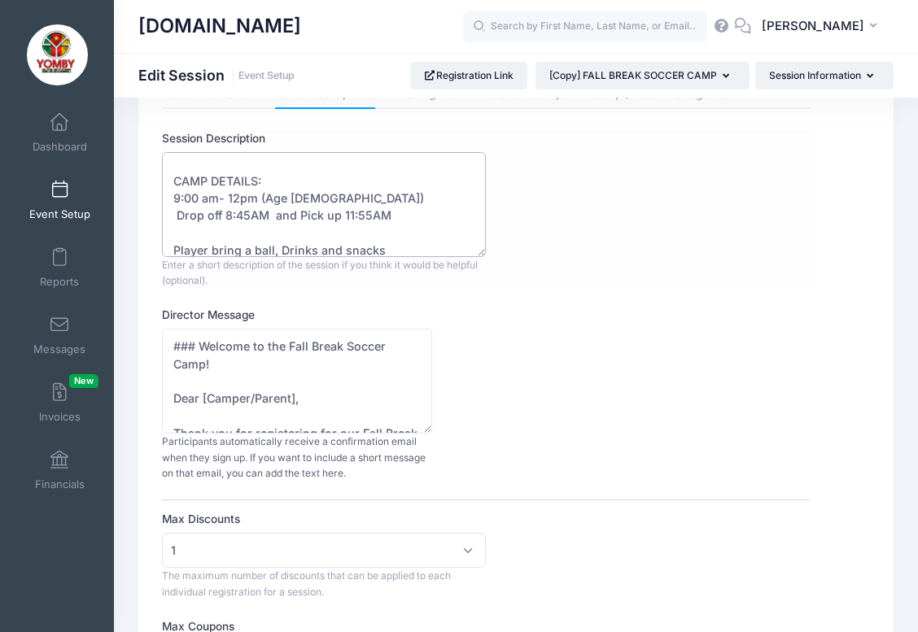
drag, startPoint x: 173, startPoint y: 218, endPoint x: 422, endPoint y: 220, distance: 248.9
click at [422, 220] on textarea "FALL BREAK SOCCER CAMP Dates: October 16-18 Location: FCE Fields: 10117 Telepho…" at bounding box center [324, 204] width 324 height 105
paste textarea "⚽ Defending & Finishing Camp Dates: October 14–16 Time: 9:00 AM – 1:00 PM Ages:…"
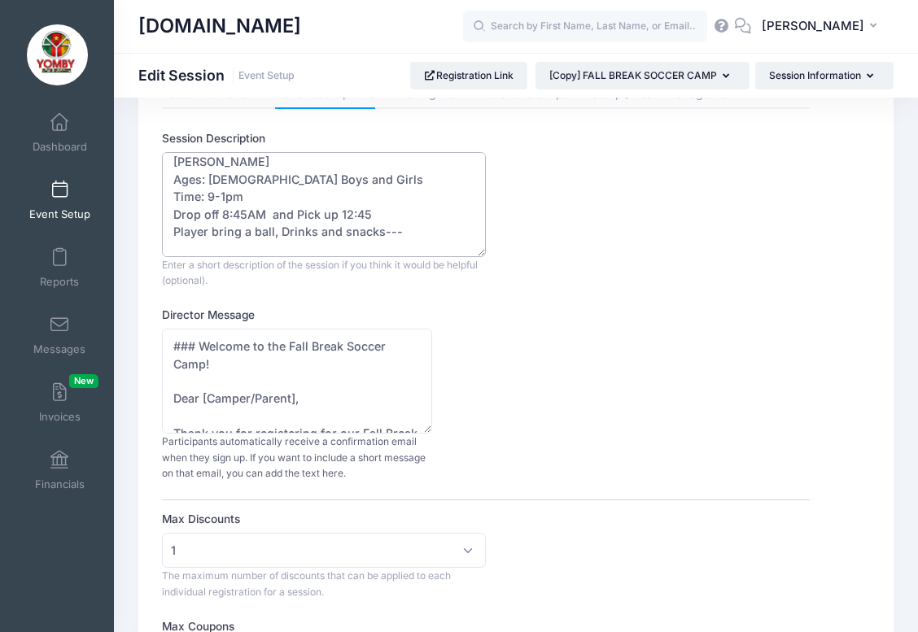
scroll to position [0, 0]
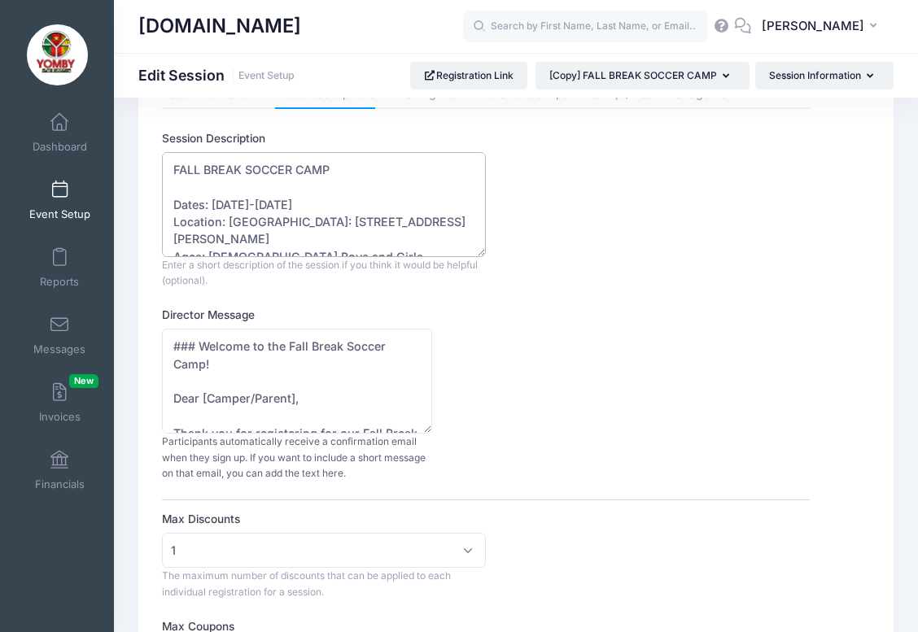
drag, startPoint x: 402, startPoint y: 225, endPoint x: 159, endPoint y: 154, distance: 252.7
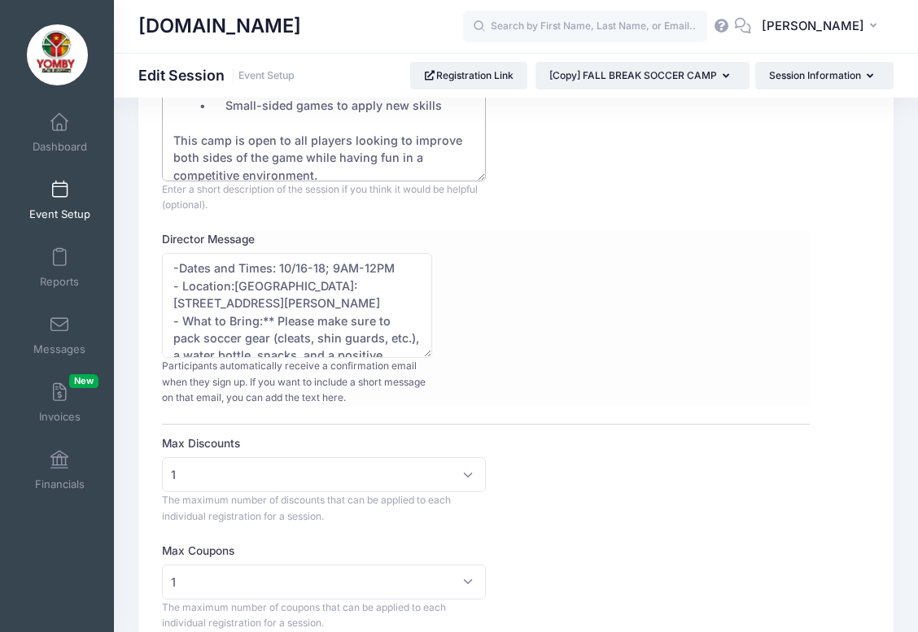
scroll to position [373, 0]
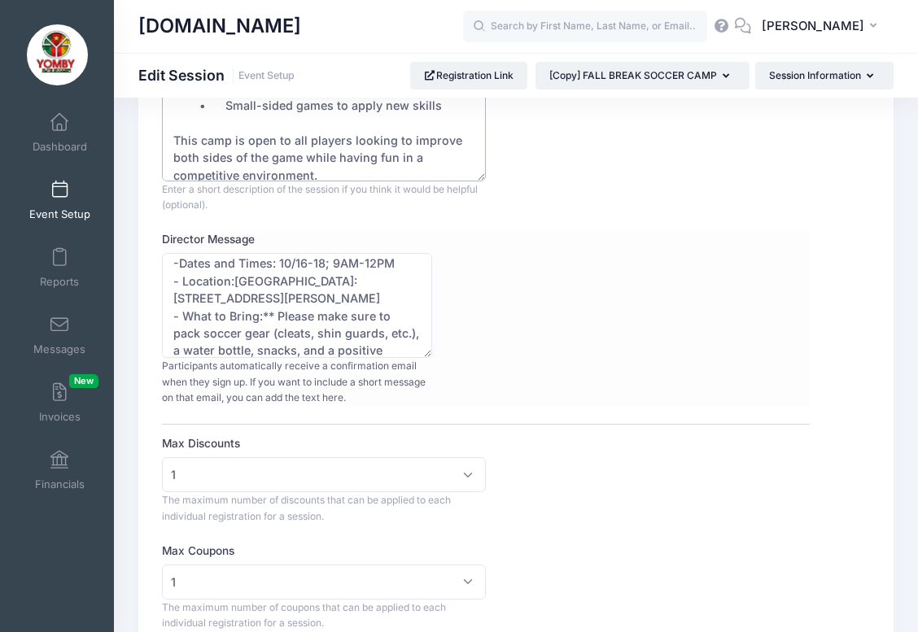
type textarea "FALL BREAK ⚽ Defending & Finishing Camp Dates: October 14–16 Time: 9:00 AM – 1:…"
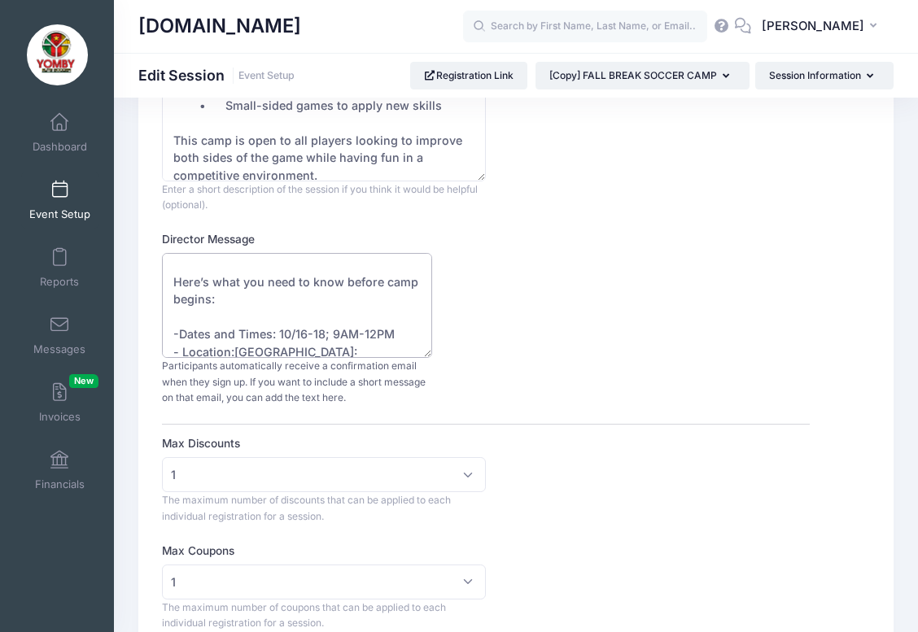
scroll to position [290, 0]
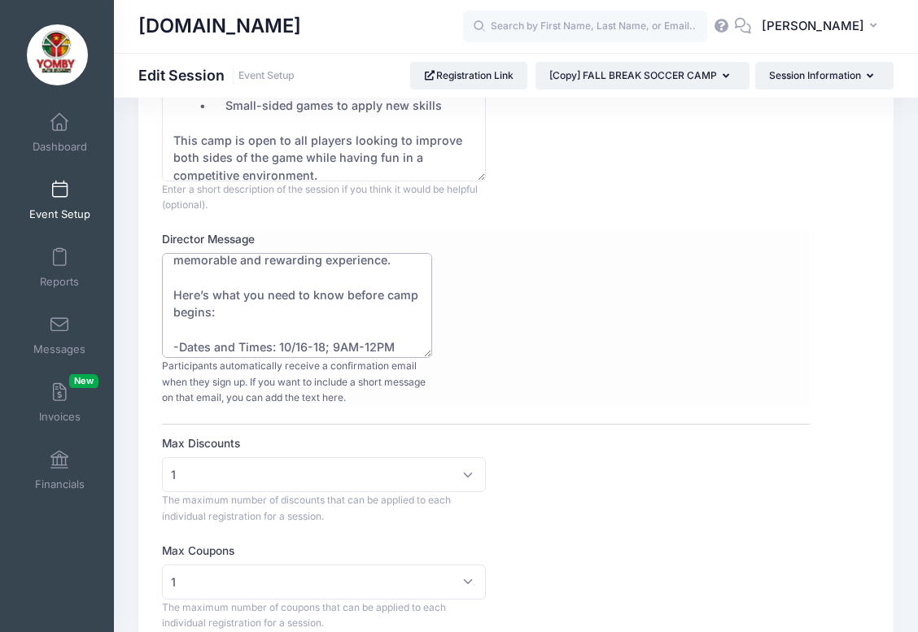
drag, startPoint x: 294, startPoint y: 287, endPoint x: 168, endPoint y: 287, distance: 126.1
click at [168, 287] on textarea "### Welcome to the Fall Break Soccer Camp! Dear [Camper/Parent], Thank you for …" at bounding box center [296, 305] width 269 height 105
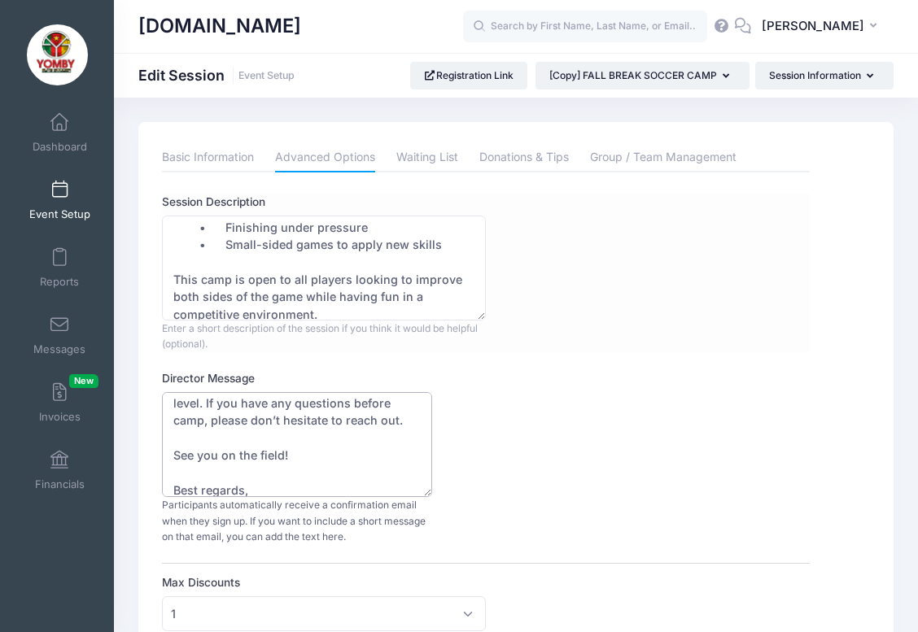
scroll to position [0, 0]
type textarea "### Welcome to the Fall Break Soccer Camp! Dear [Camper/Parent], Thank you for …"
click at [722, 76] on icon "button" at bounding box center [728, 76] width 13 height 0
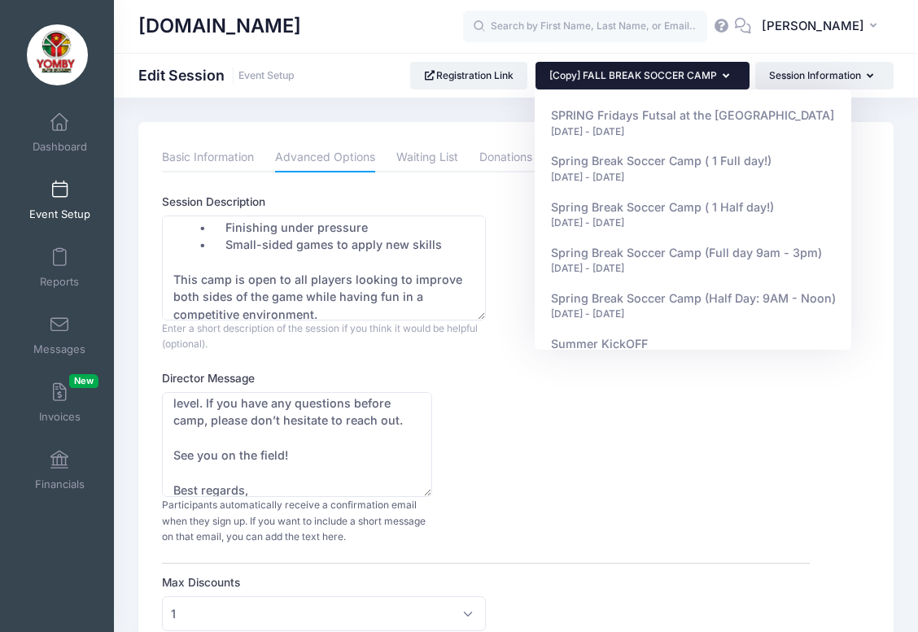
click at [722, 76] on icon "button" at bounding box center [728, 76] width 13 height 0
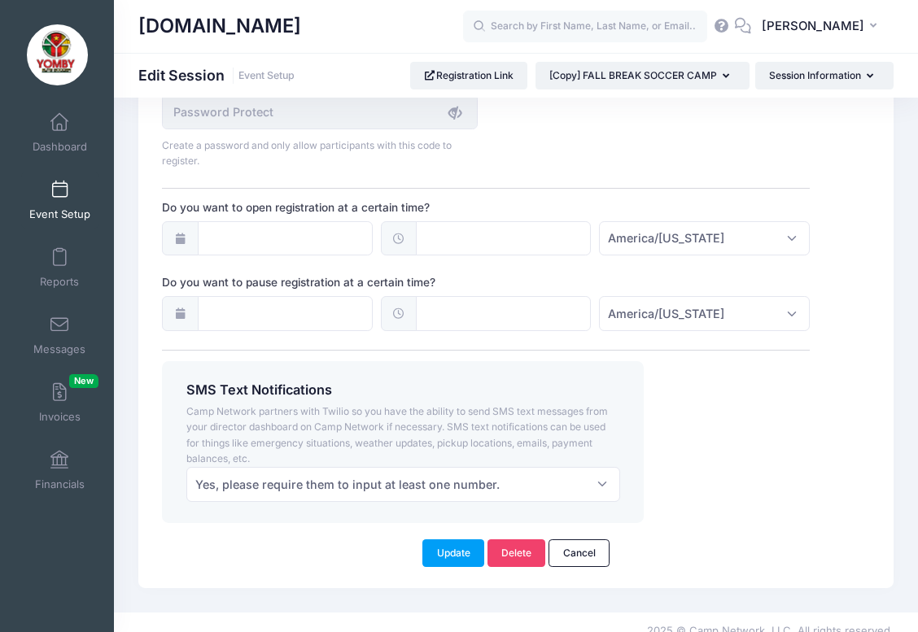
scroll to position [1273, 0]
click at [451, 540] on button "Update" at bounding box center [453, 554] width 62 height 28
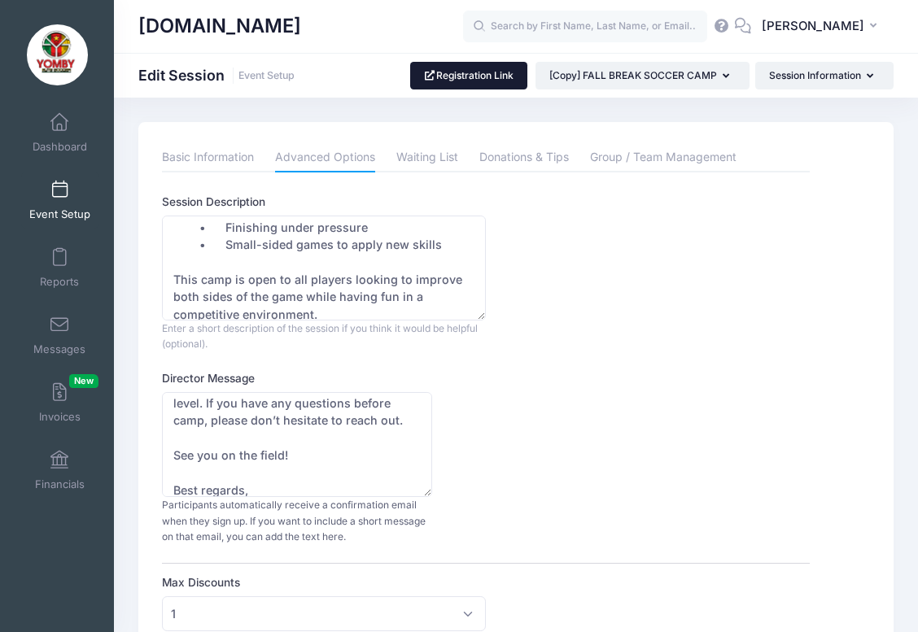
scroll to position [0, 0]
click at [468, 79] on link "Registration Link" at bounding box center [469, 76] width 118 height 28
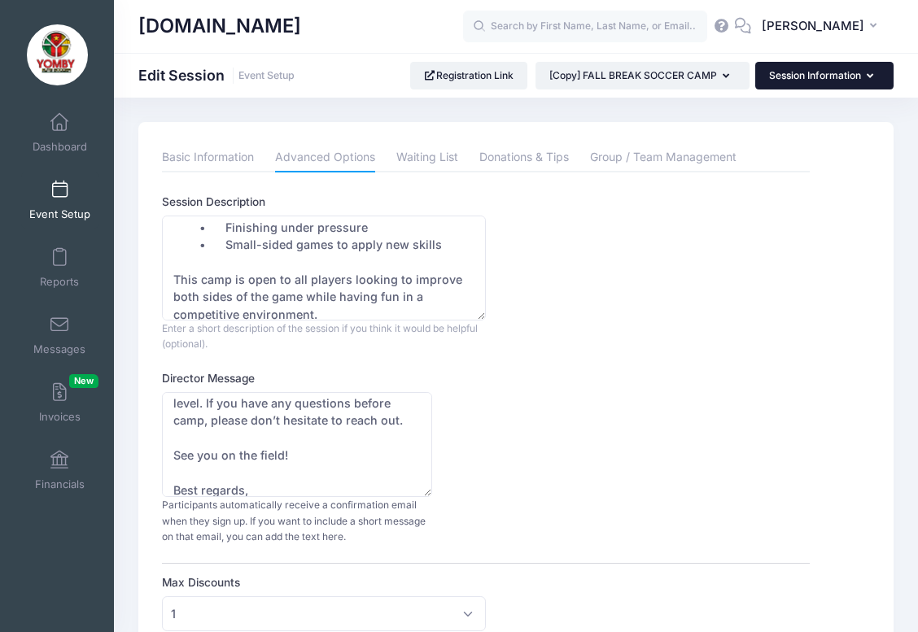
click at [855, 71] on button "Session Information" at bounding box center [824, 76] width 138 height 28
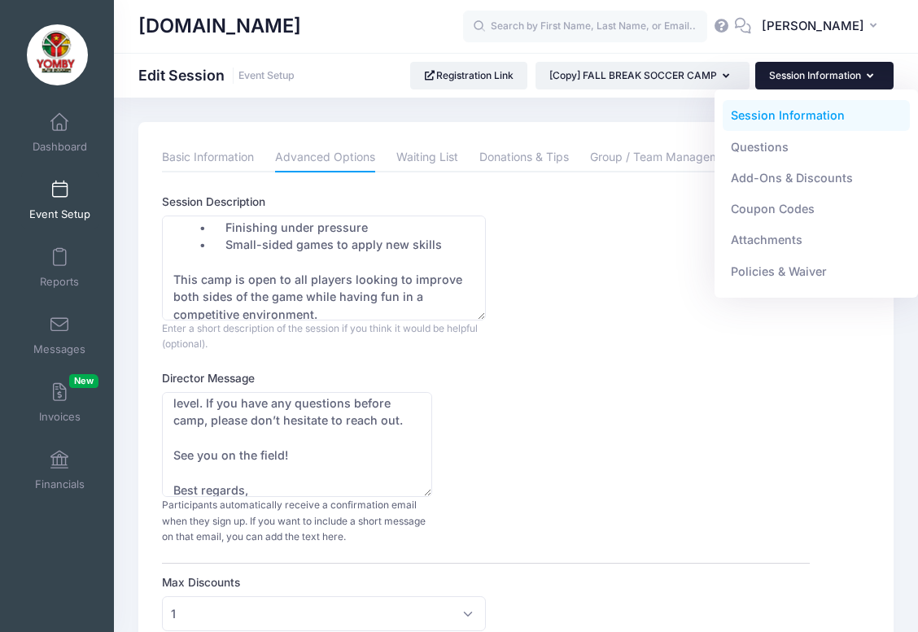
click at [855, 71] on button "Session Information" at bounding box center [824, 76] width 138 height 28
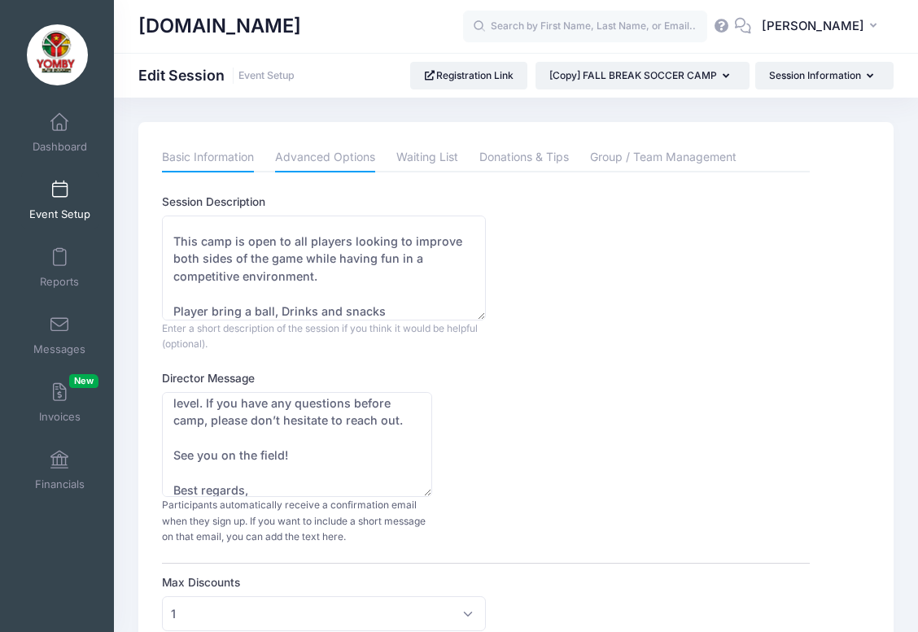
click at [213, 153] on link "Basic Information" at bounding box center [208, 157] width 92 height 29
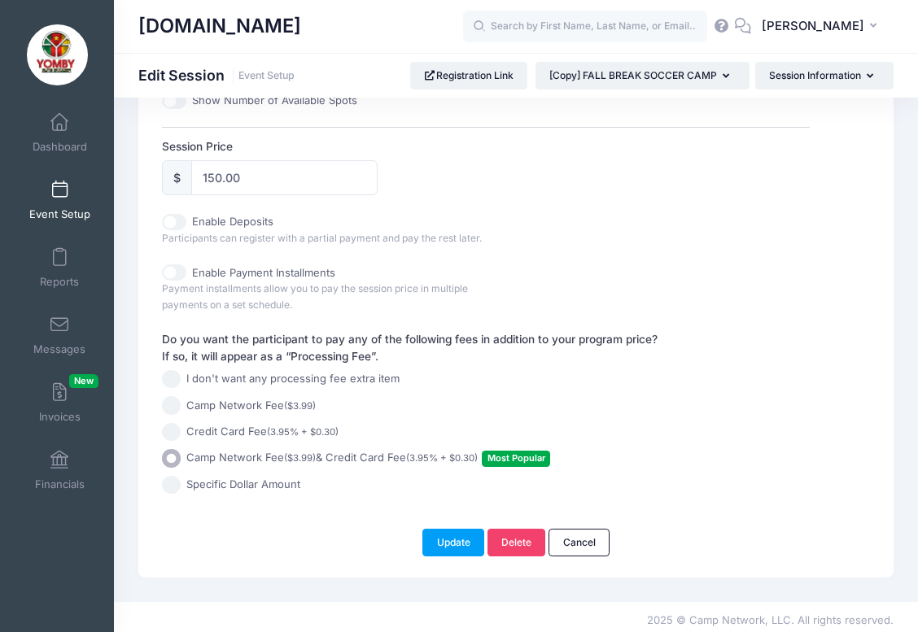
scroll to position [762, 0]
click at [450, 542] on button "Update" at bounding box center [453, 544] width 62 height 28
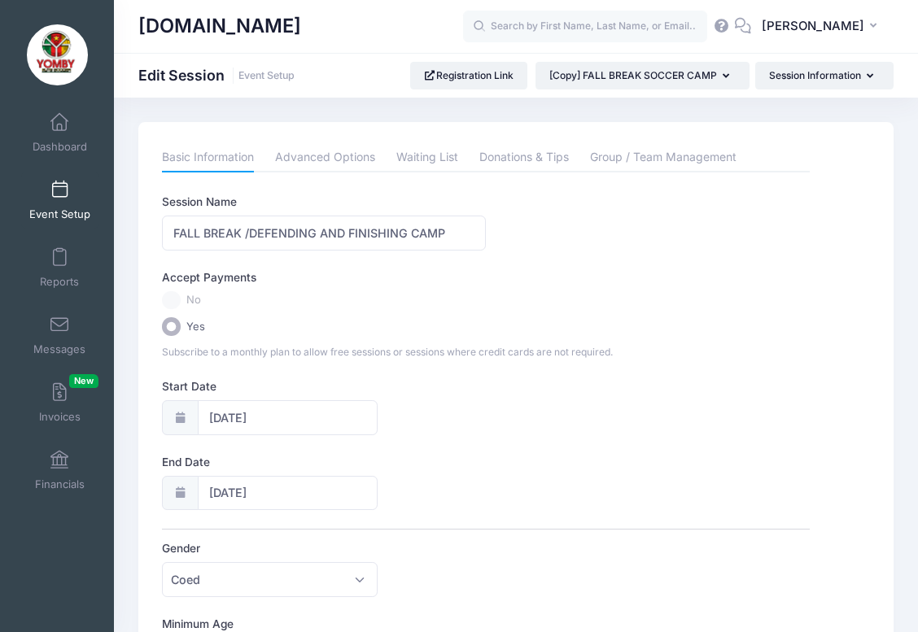
scroll to position [0, 0]
click at [478, 74] on link "Registration Link" at bounding box center [469, 76] width 118 height 28
click at [713, 82] on button "[Copy] FALL BREAK SOCCER CAMP" at bounding box center [642, 76] width 214 height 28
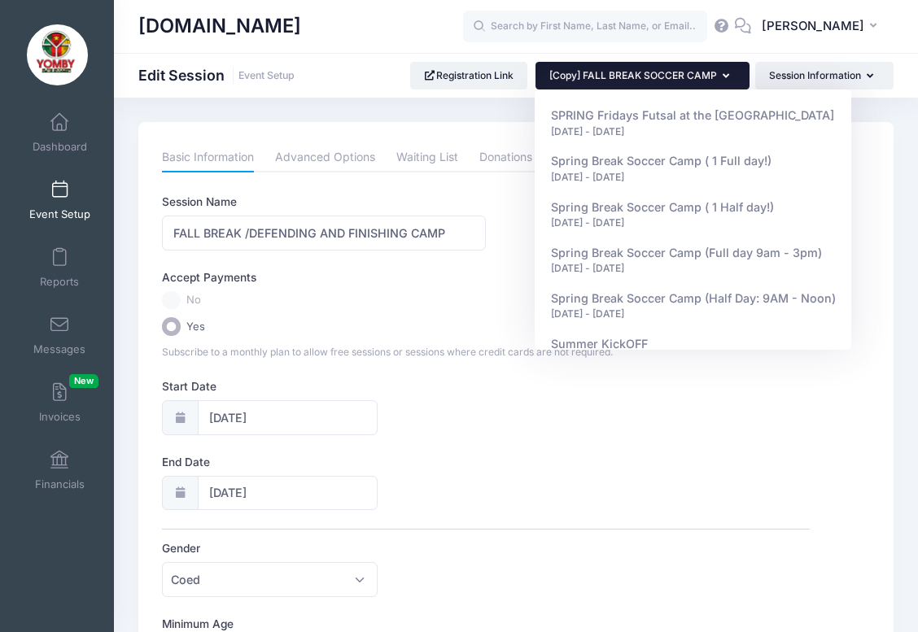
click at [713, 82] on button "[Copy] FALL BREAK SOCCER CAMP" at bounding box center [642, 76] width 214 height 28
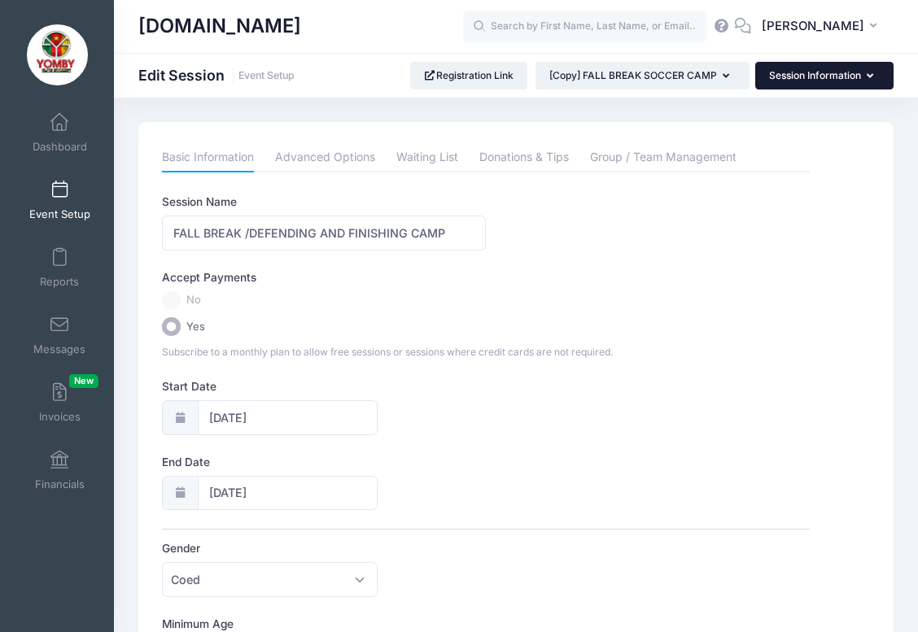
click at [857, 75] on button "Session Information" at bounding box center [824, 76] width 138 height 28
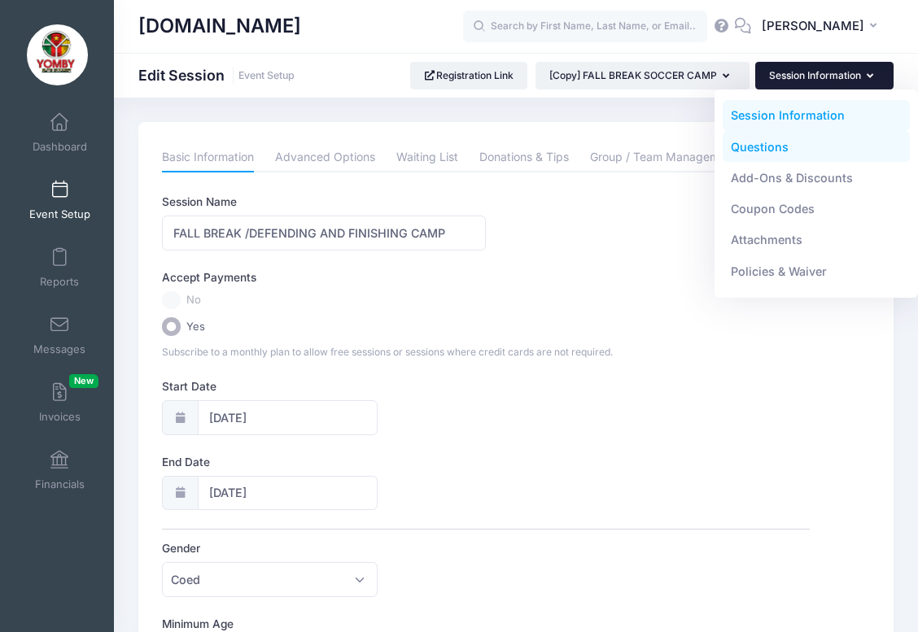
click at [787, 142] on link "Questions" at bounding box center [816, 146] width 188 height 31
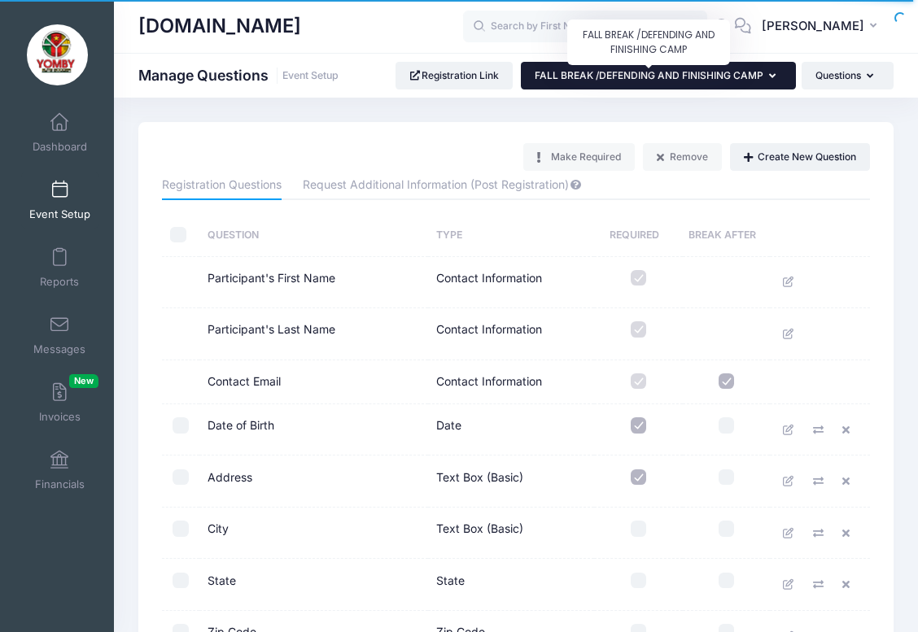
click at [614, 72] on span "FALL BREAK /DEFENDING AND FINISHING CAMP" at bounding box center [648, 75] width 229 height 12
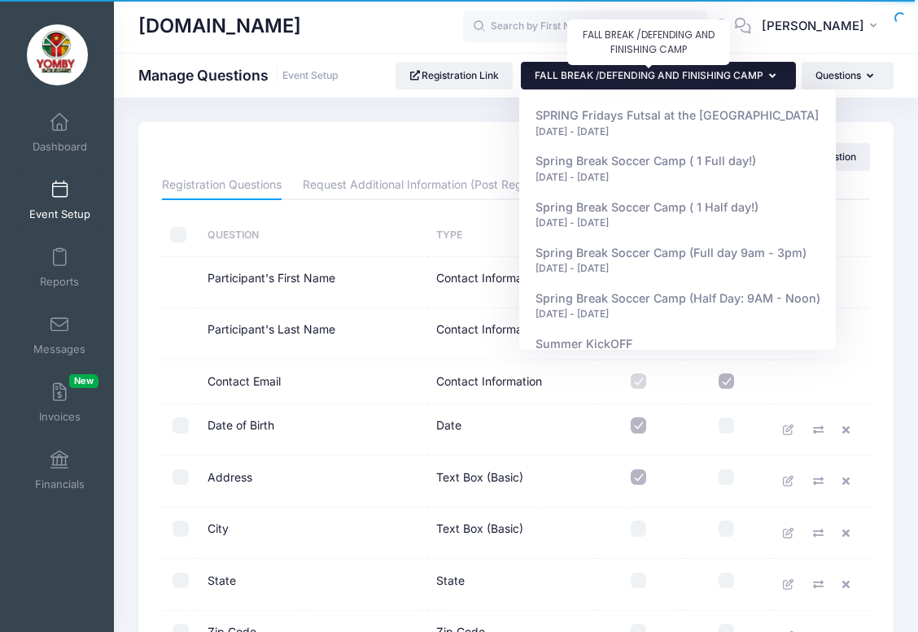
click at [614, 72] on span "FALL BREAK /DEFENDING AND FINISHING CAMP" at bounding box center [648, 75] width 229 height 12
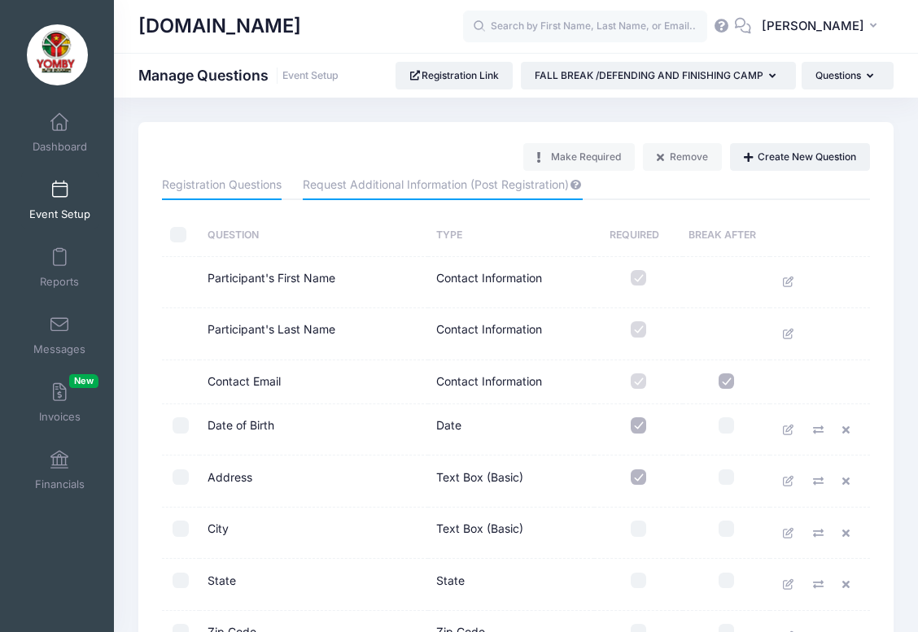
click at [377, 187] on link "Request Additional Information (Post Registration)" at bounding box center [442, 185] width 279 height 29
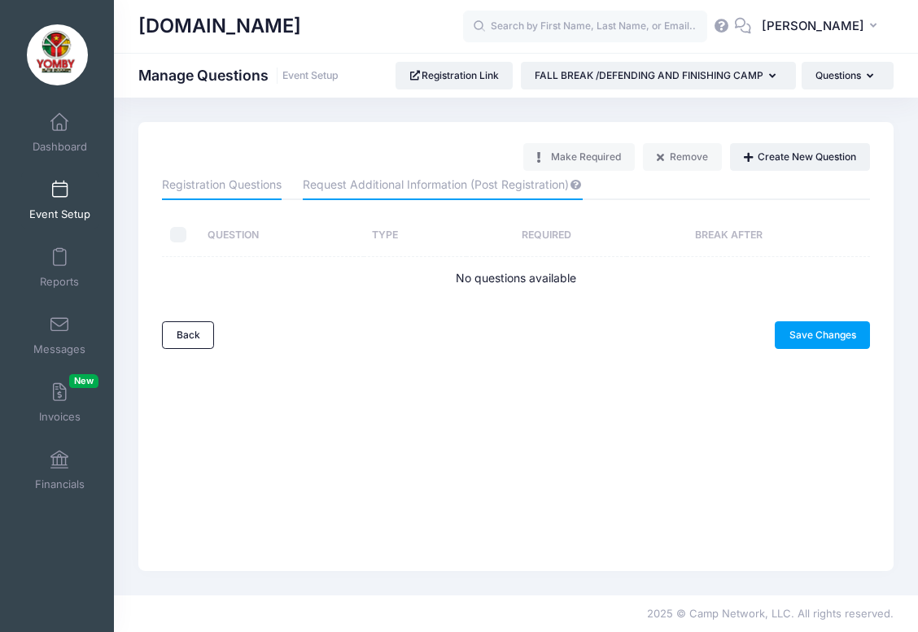
click at [244, 185] on link "Registration Questions" at bounding box center [222, 185] width 120 height 29
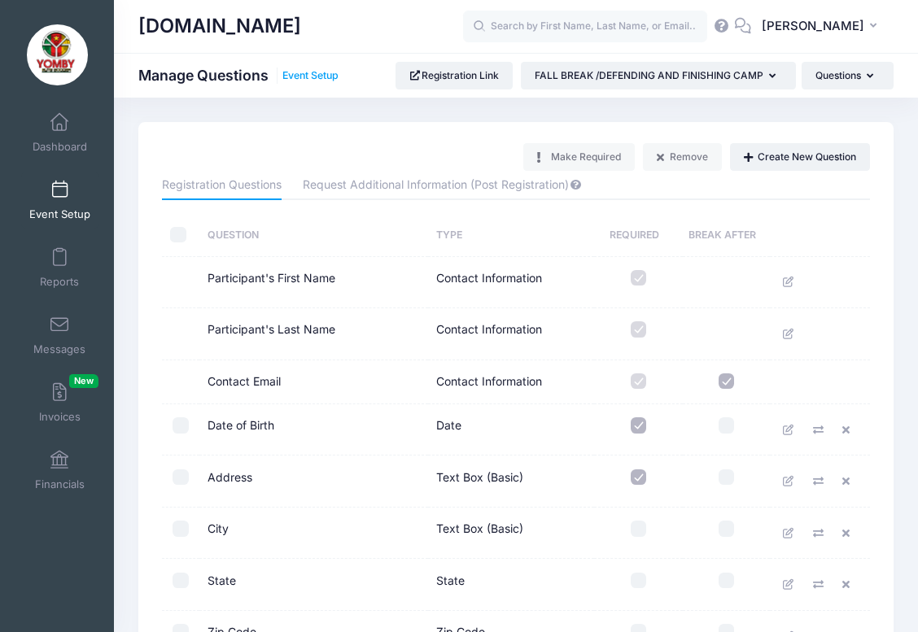
click at [320, 75] on link "Event Setup" at bounding box center [310, 76] width 56 height 12
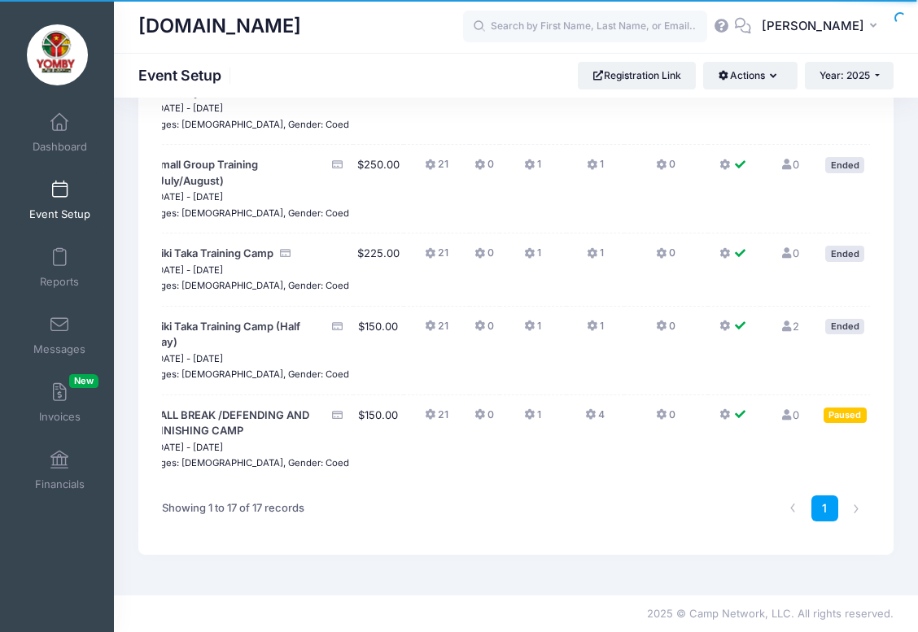
scroll to position [0, 36]
click at [875, 408] on button "... Action" at bounding box center [903, 418] width 57 height 20
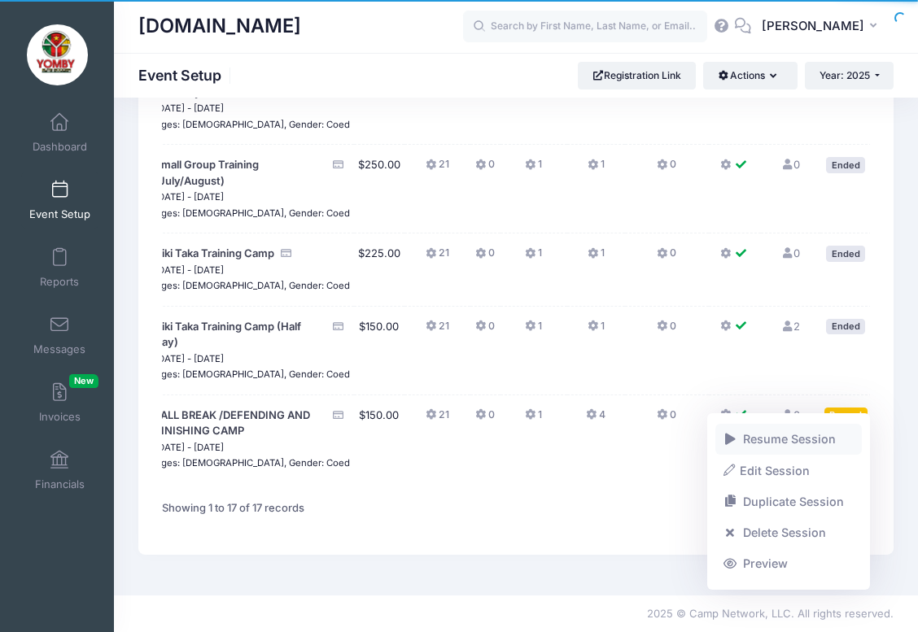
click at [791, 434] on link "Resume Session" at bounding box center [788, 439] width 147 height 31
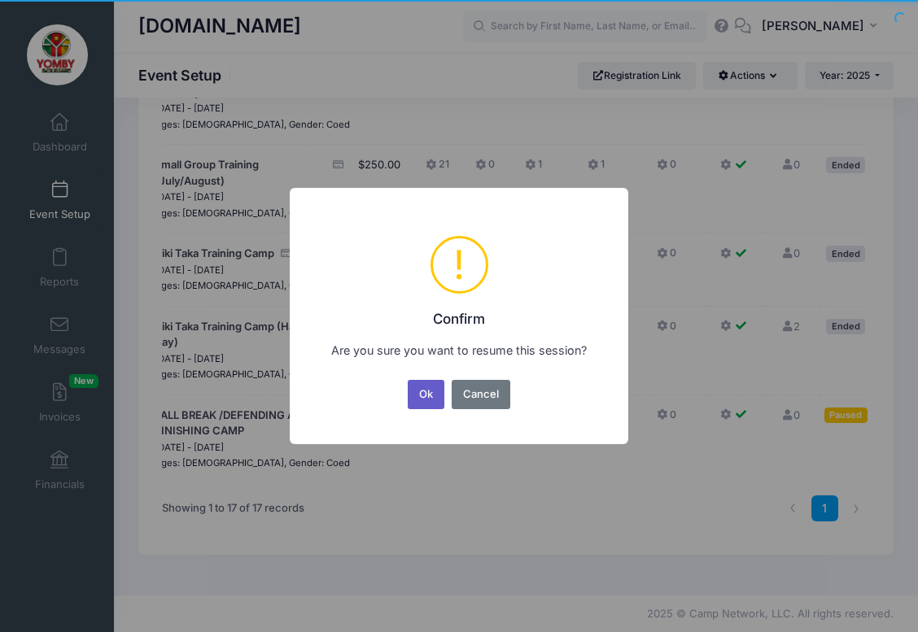
click at [429, 386] on button "Ok" at bounding box center [426, 394] width 37 height 29
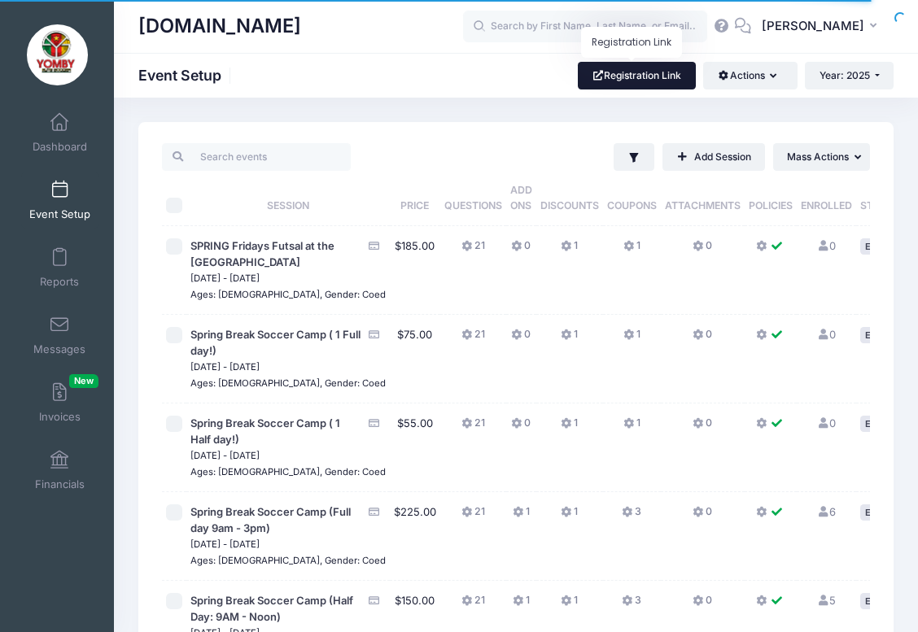
click at [639, 69] on link "Registration Link" at bounding box center [637, 76] width 118 height 28
